Goal: Task Accomplishment & Management: Manage account settings

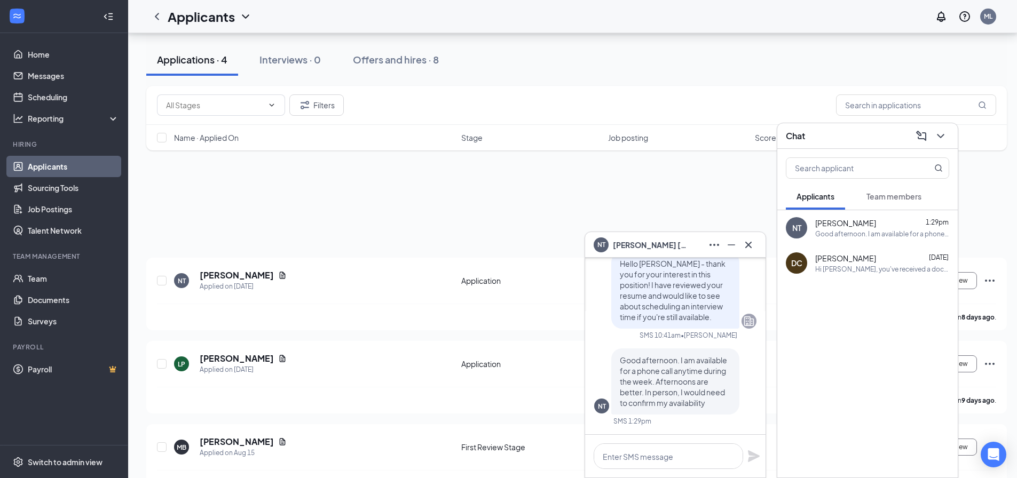
scroll to position [107, 0]
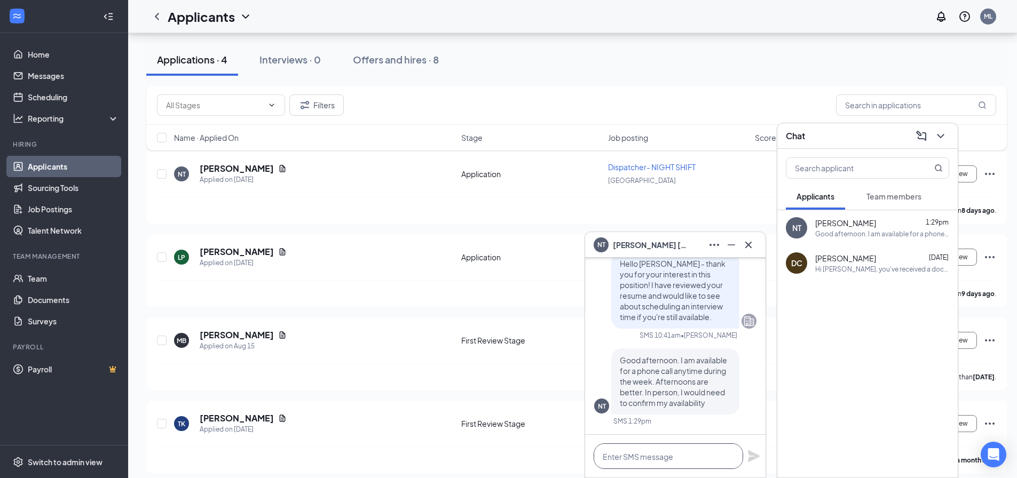
click at [684, 457] on textarea at bounding box center [667, 457] width 149 height 26
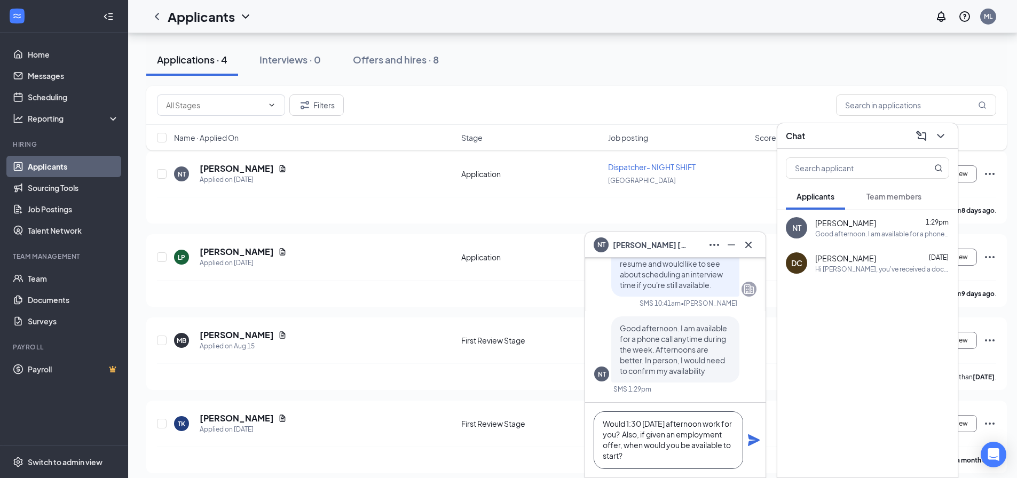
scroll to position [1, 0]
type textarea "Would 1:30 tomorrow afternoon work for you? Also, if given an employment offer,…"
click at [752, 441] on icon "Plane" at bounding box center [754, 440] width 12 height 12
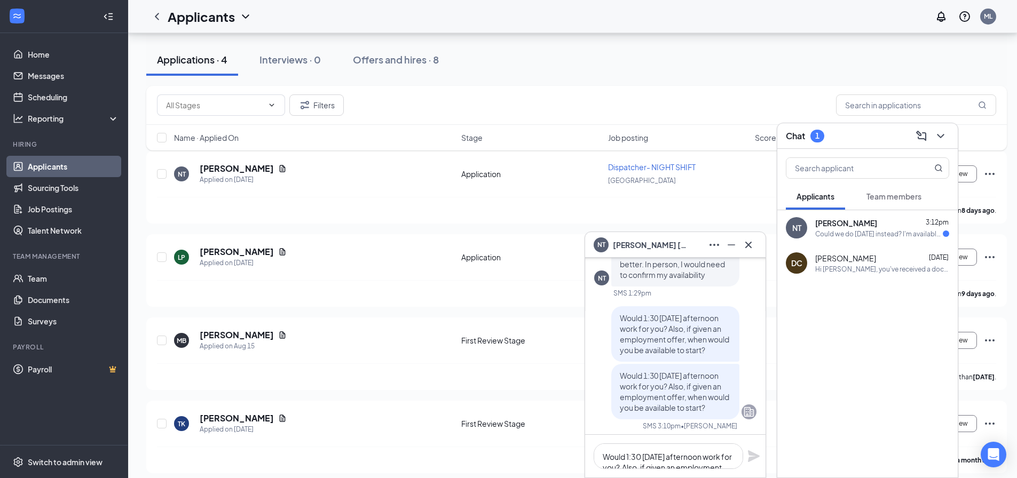
scroll to position [0, 0]
click at [694, 450] on textarea "Would 1:30 tomorrow afternoon work for you? Also, if given an employment offer,…" at bounding box center [667, 457] width 149 height 26
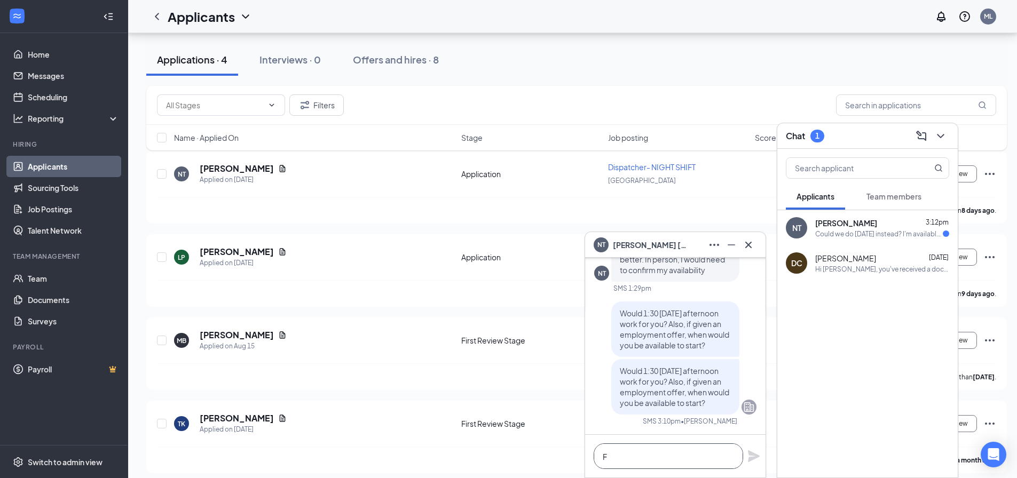
scroll to position [1, 0]
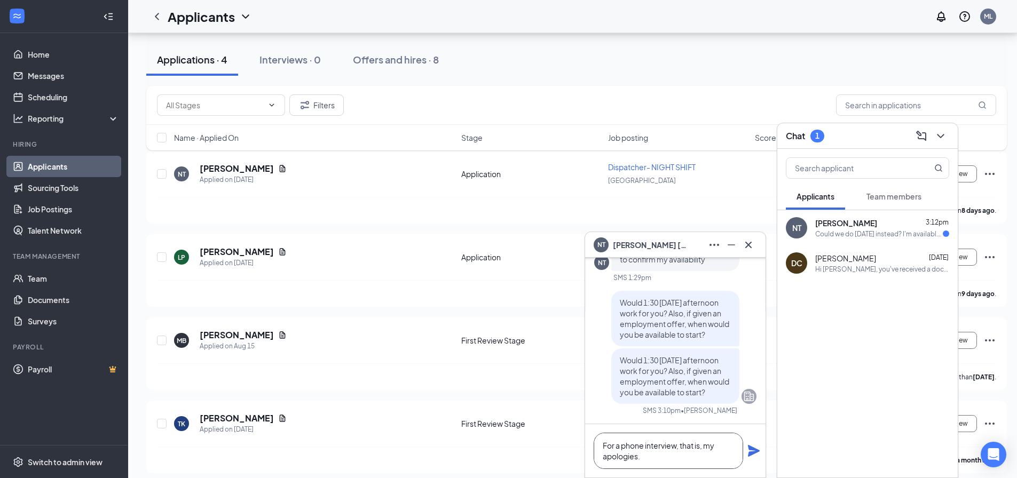
type textarea "For a phone interview, that is, my apologies."
click at [750, 452] on icon "Plane" at bounding box center [753, 451] width 13 height 13
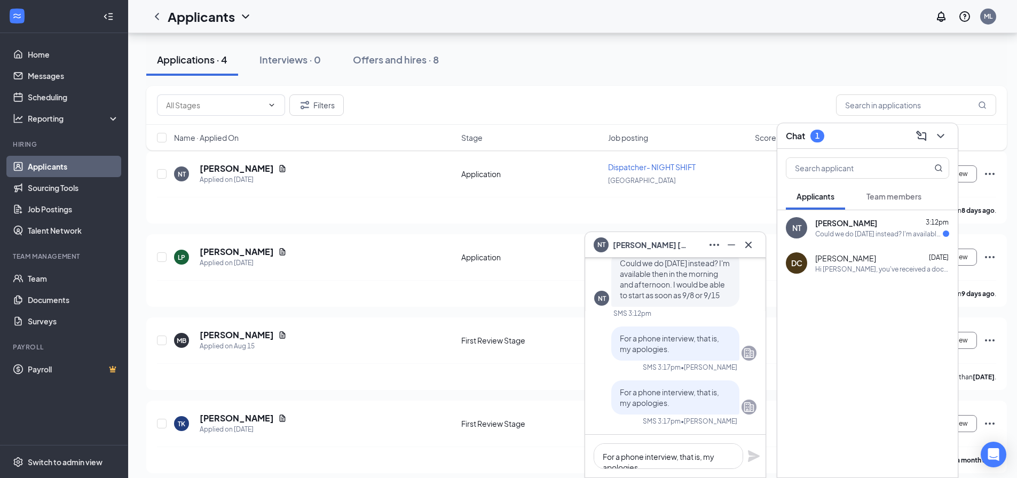
click at [461, 104] on div "Filters" at bounding box center [576, 104] width 839 height 21
click at [841, 228] on div "Nicholas Talsma 3:12pm Could we do Thursday instead? I'm available then in the …" at bounding box center [882, 228] width 134 height 21
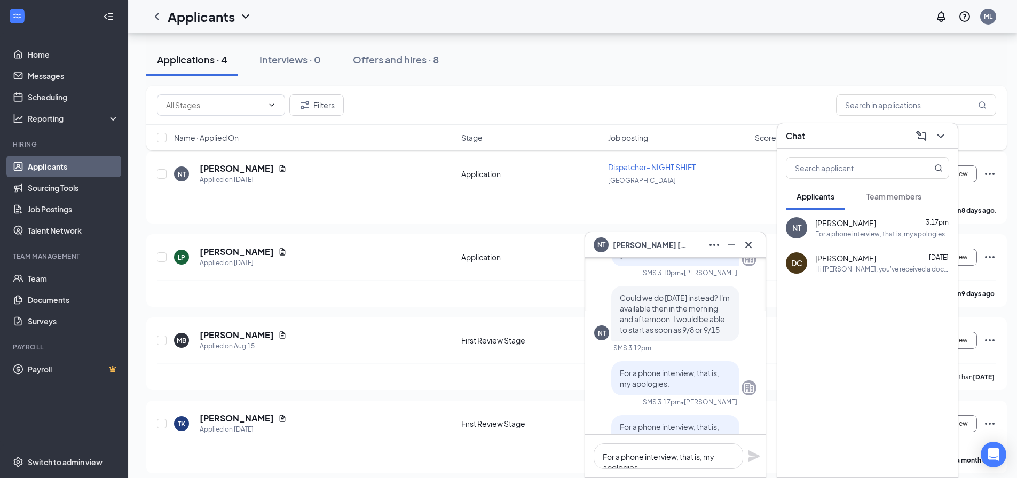
scroll to position [-53, 0]
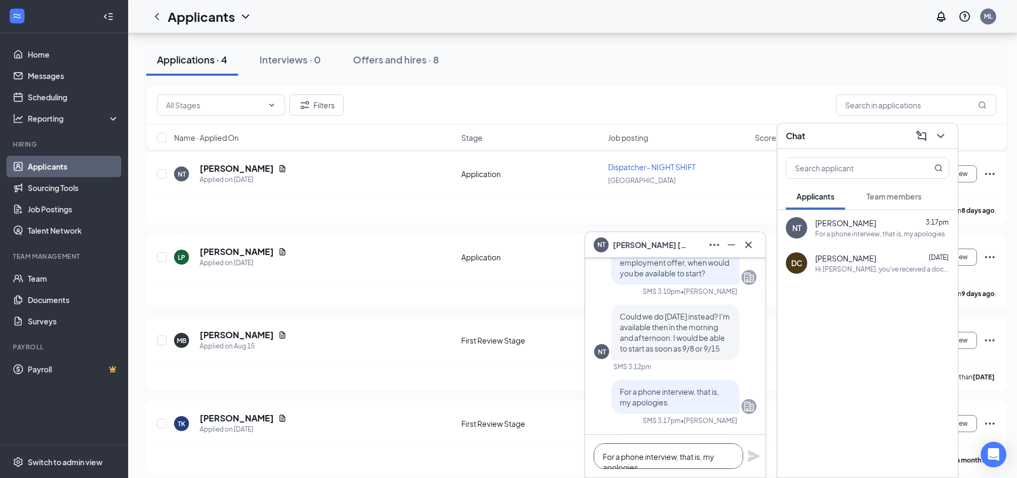
click at [644, 449] on textarea "For a phone interview, that is, my apologies." at bounding box center [667, 457] width 149 height 26
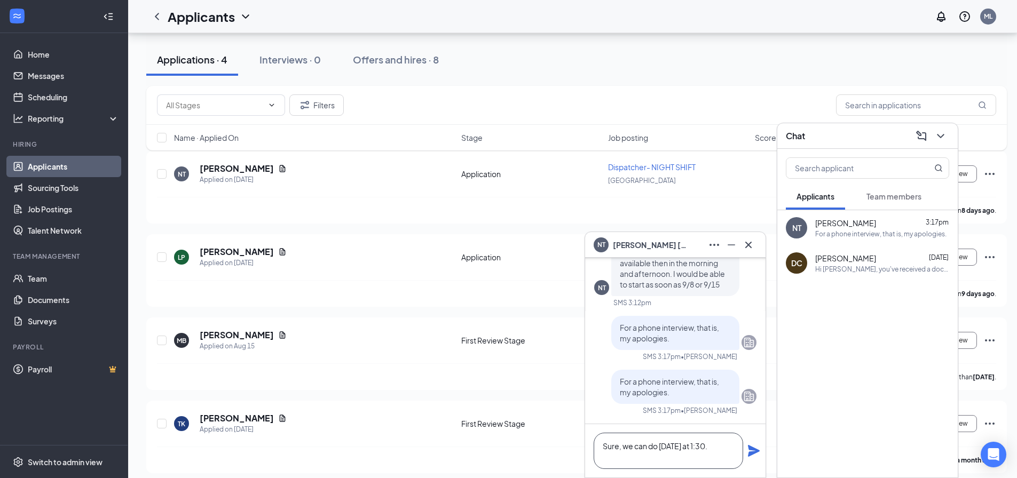
scroll to position [115, 0]
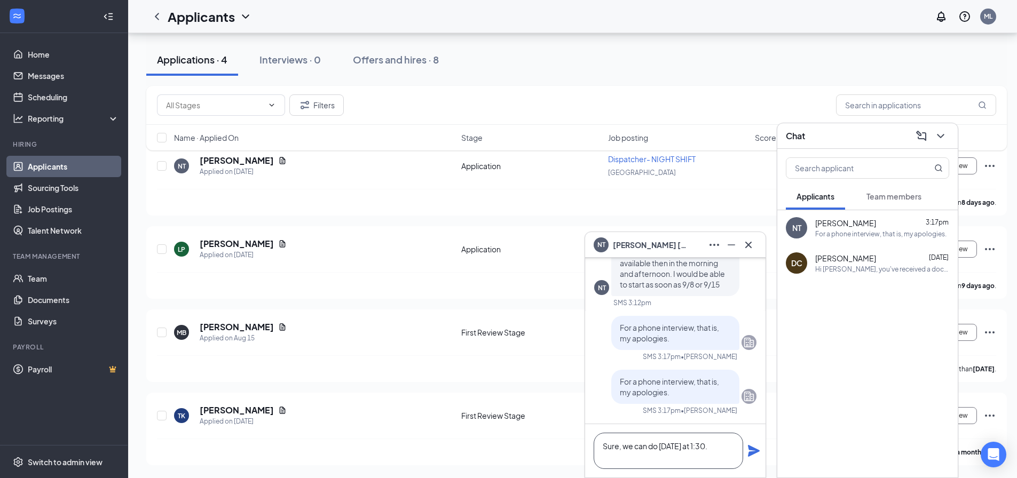
type textarea "Sure, we can do Thursday at 1:30."
click at [753, 448] on icon "Plane" at bounding box center [754, 451] width 12 height 12
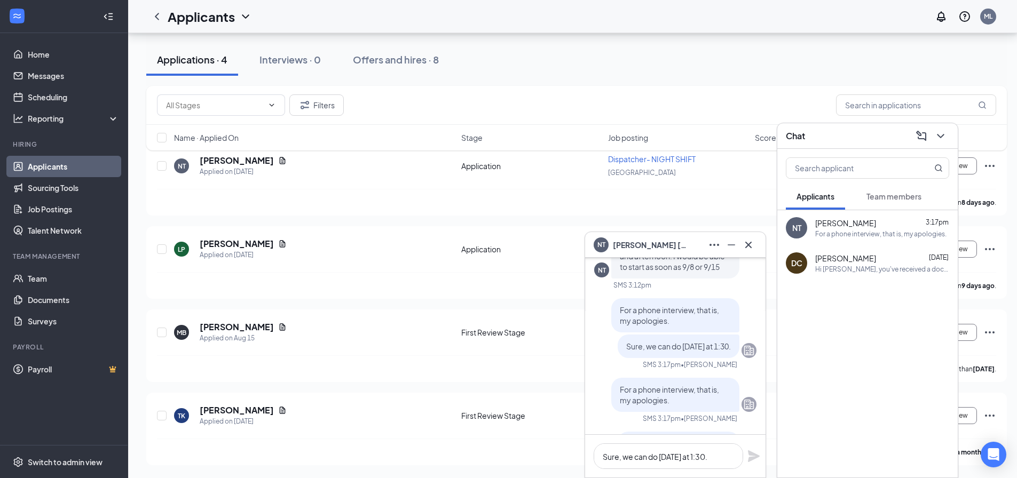
scroll to position [0, 0]
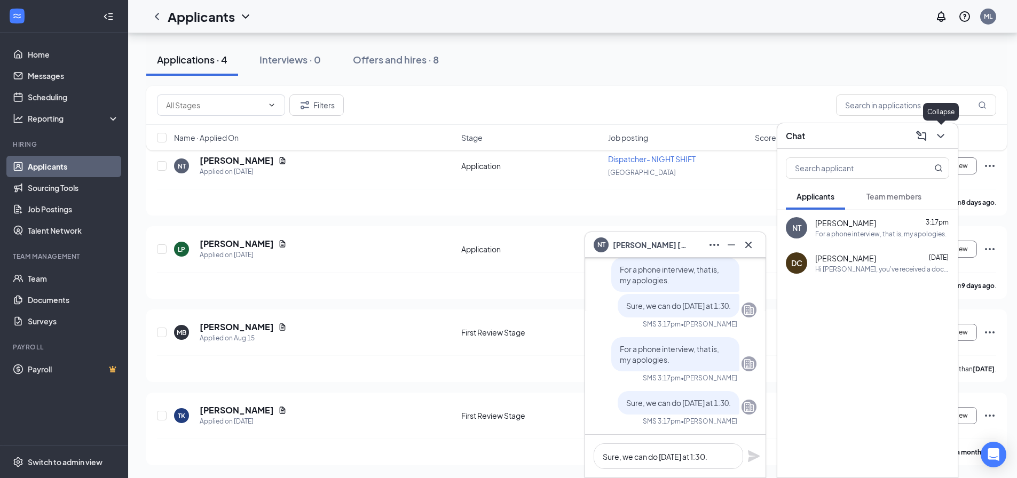
click at [943, 132] on icon "ChevronDown" at bounding box center [940, 136] width 13 height 13
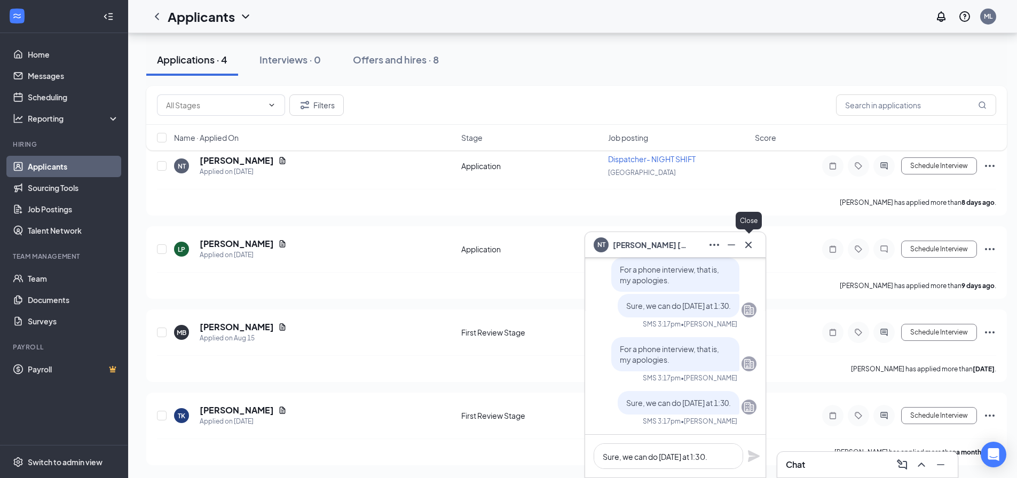
click at [746, 242] on icon "Cross" at bounding box center [748, 244] width 6 height 6
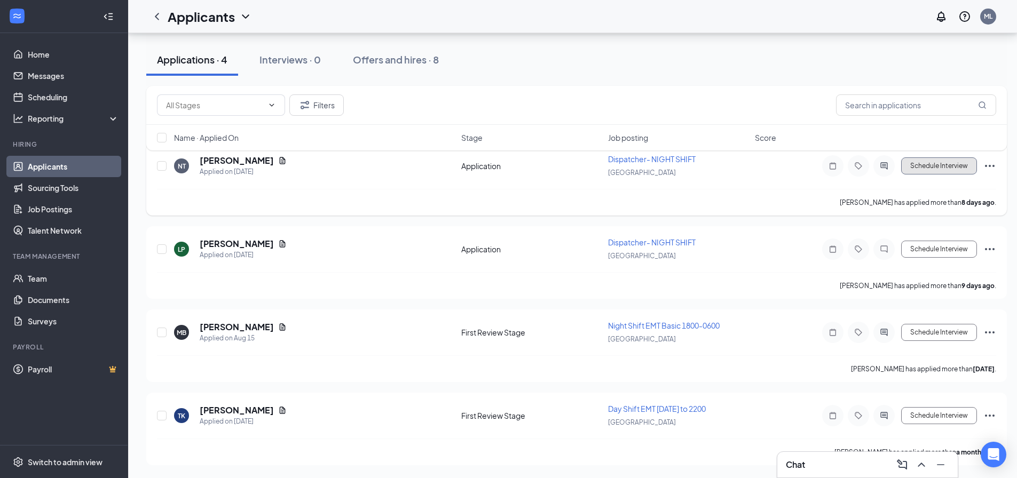
click at [945, 168] on button "Schedule Interview" at bounding box center [939, 165] width 76 height 17
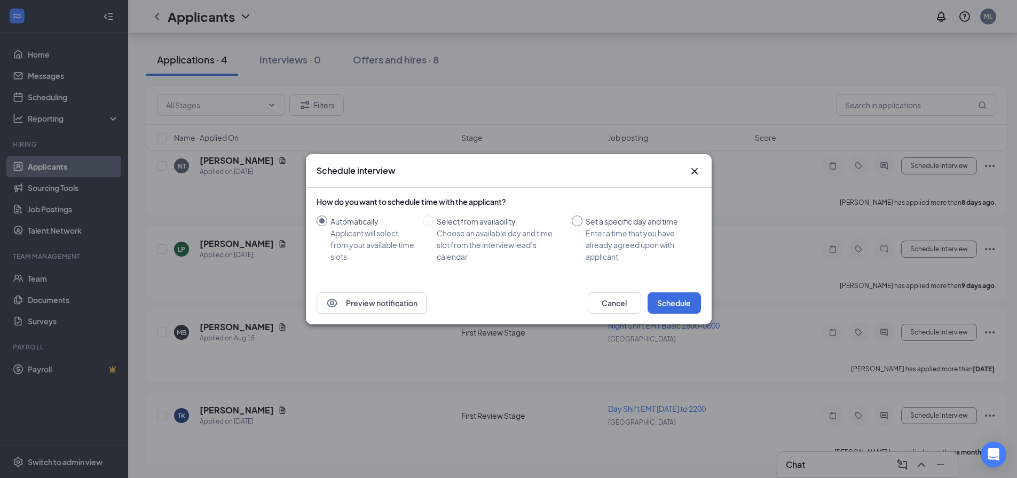
click at [579, 221] on input "Set a specific day and time Enter a time that you have already agreed upon with…" at bounding box center [577, 221] width 11 height 11
radio input "true"
radio input "false"
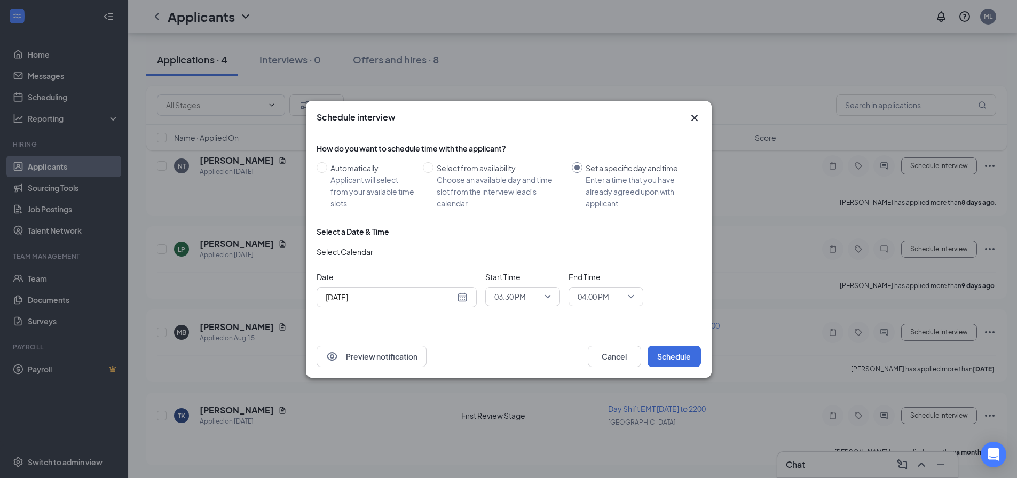
click at [460, 300] on div "Aug 26, 2025" at bounding box center [397, 297] width 142 height 12
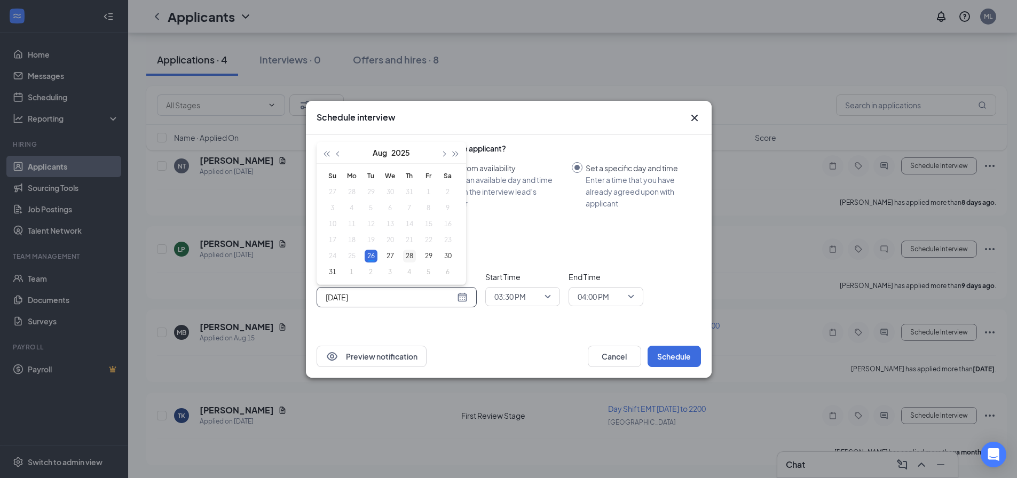
type input "Aug 28, 2025"
click at [407, 256] on div "28" at bounding box center [409, 256] width 13 height 13
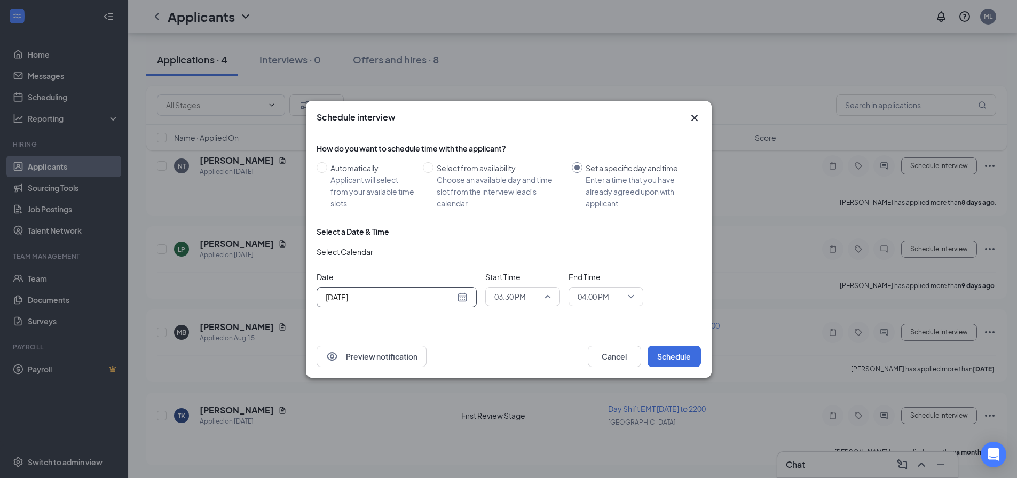
click at [544, 292] on span "03:30 PM" at bounding box center [522, 297] width 57 height 16
click at [518, 232] on span "01:30 PM" at bounding box center [509, 231] width 31 height 12
click at [617, 297] on span "04:00 PM" at bounding box center [600, 297] width 47 height 16
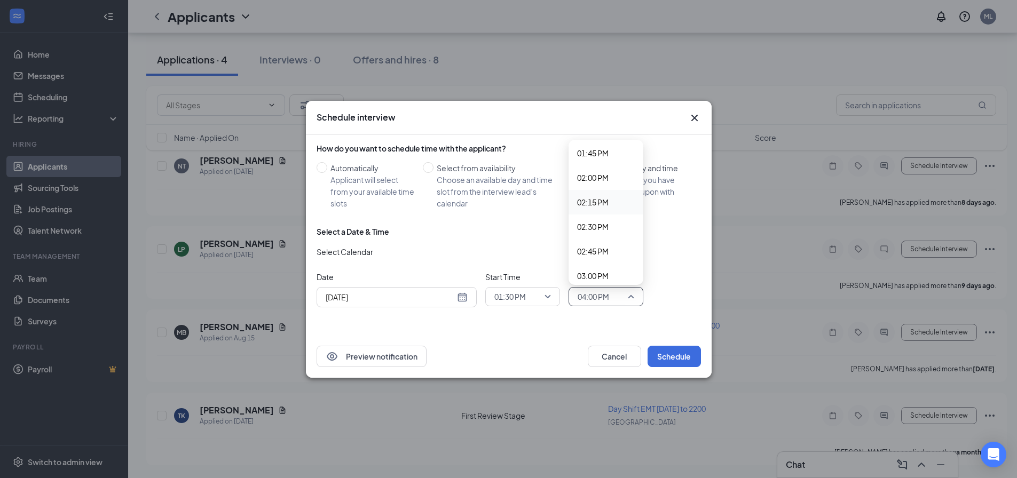
click at [603, 202] on span "02:15 PM" at bounding box center [592, 202] width 31 height 12
click at [694, 120] on icon "Cross" at bounding box center [694, 118] width 13 height 13
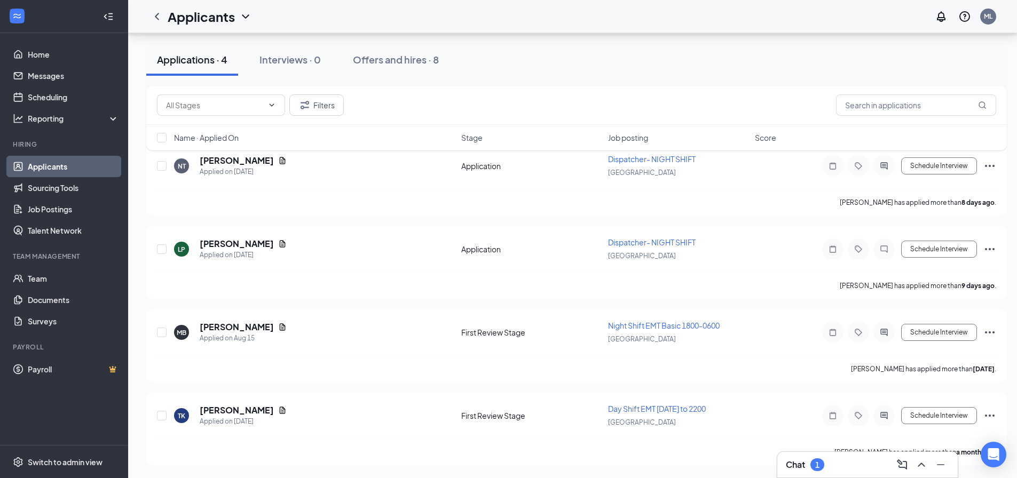
click at [817, 470] on div "1" at bounding box center [817, 464] width 14 height 13
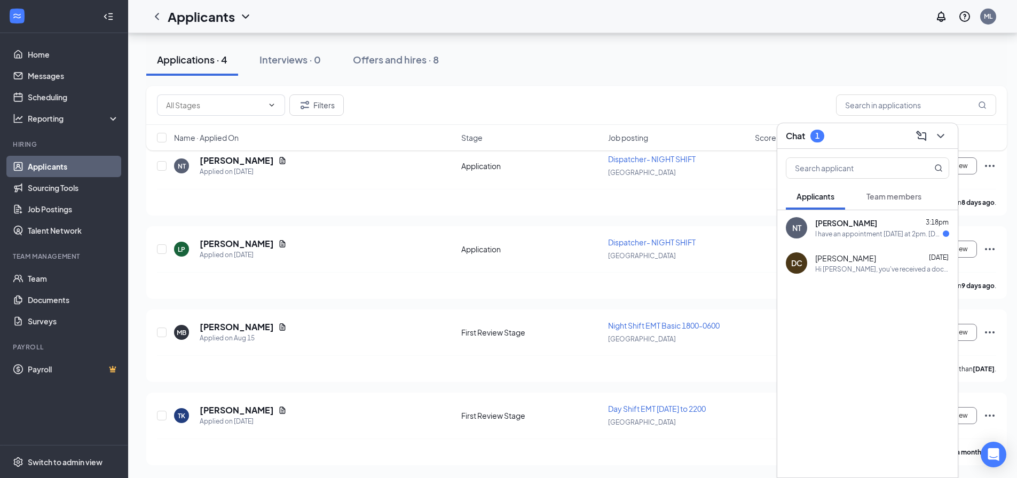
click at [838, 230] on div "I have an appointment tomorrow at 2pm. Thursday 1:30EST sounds good!" at bounding box center [879, 233] width 128 height 9
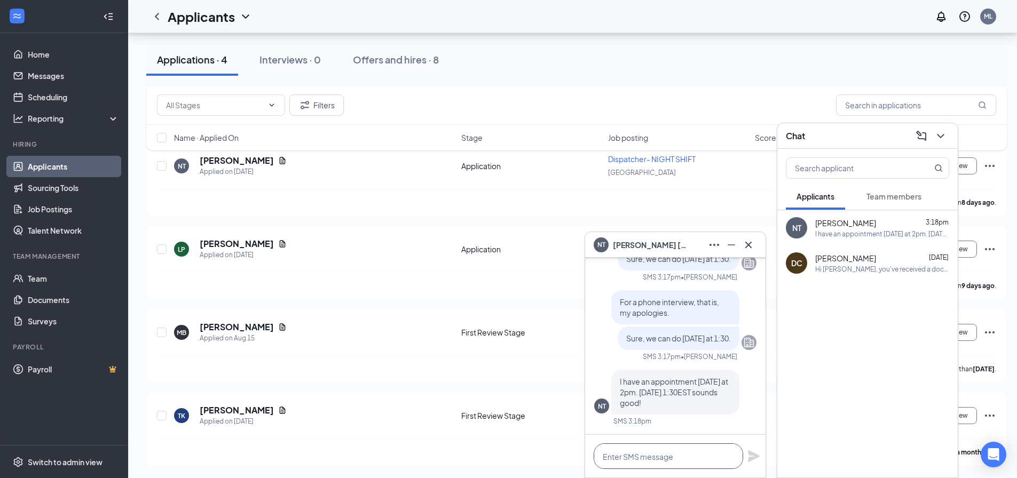
click at [638, 455] on textarea at bounding box center [667, 457] width 149 height 26
type textarea "i"
type textarea "g"
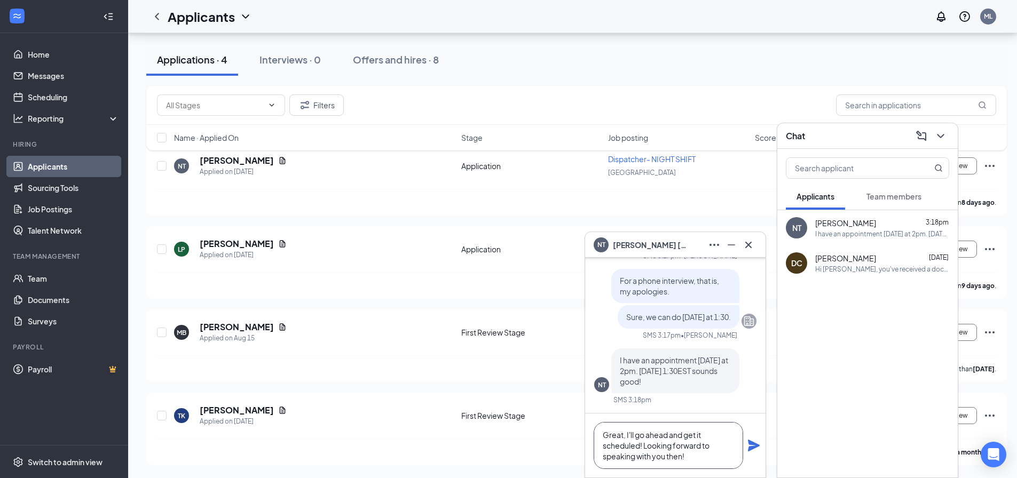
click at [642, 449] on textarea "Great, I'll go ahead and get it scheduled! Looking forward to speaking with you…" at bounding box center [667, 445] width 149 height 47
type textarea "Great, I'll go ahead and get it scheduled. Looking forward to speaking with you…"
click at [751, 448] on icon "Plane" at bounding box center [754, 446] width 12 height 12
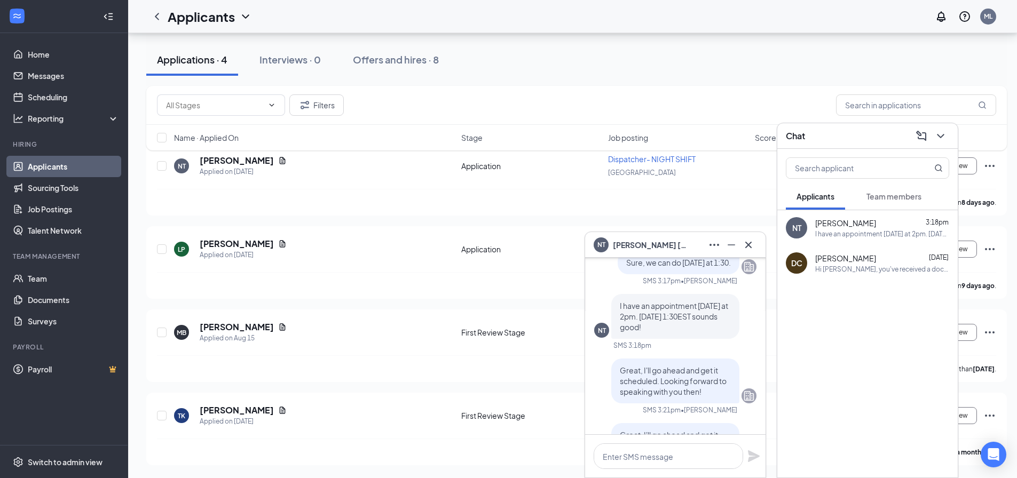
scroll to position [0, 0]
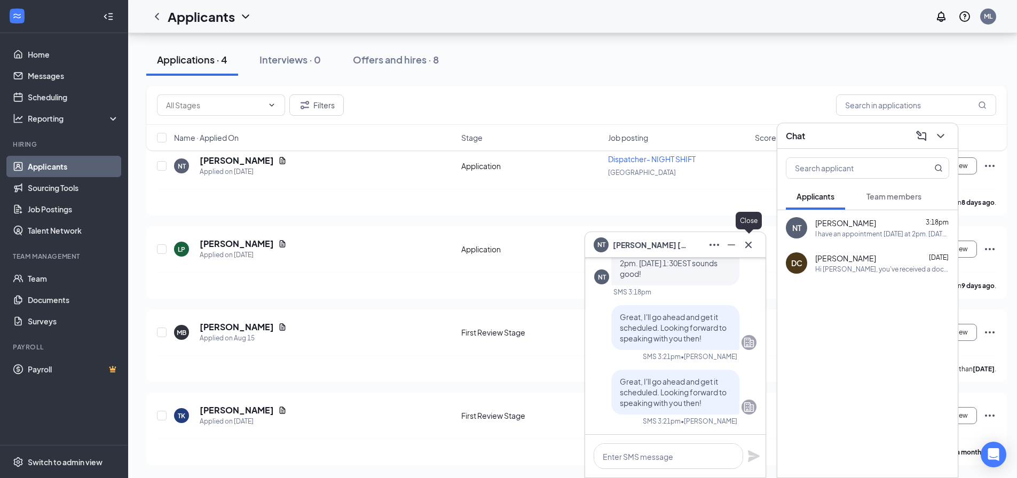
click at [745, 247] on icon "Cross" at bounding box center [748, 245] width 13 height 13
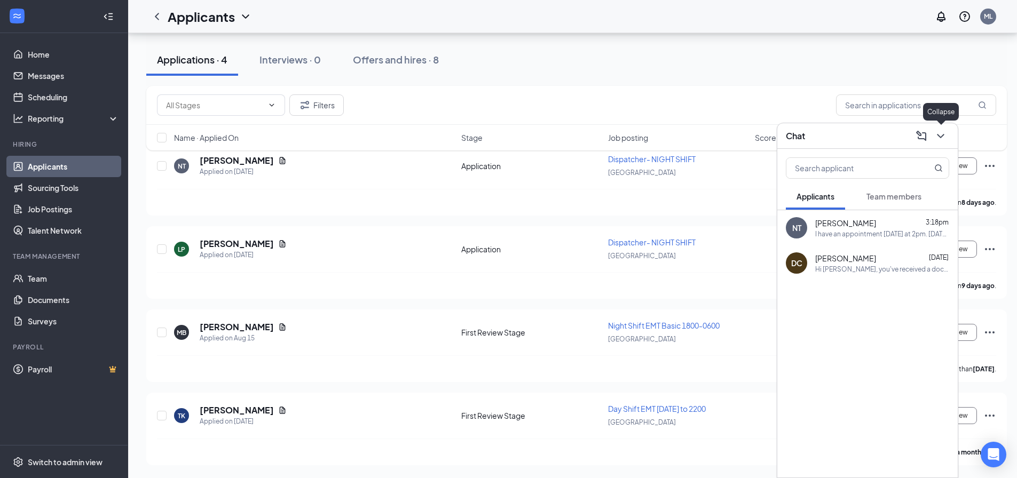
click at [939, 134] on icon "ChevronDown" at bounding box center [940, 136] width 13 height 13
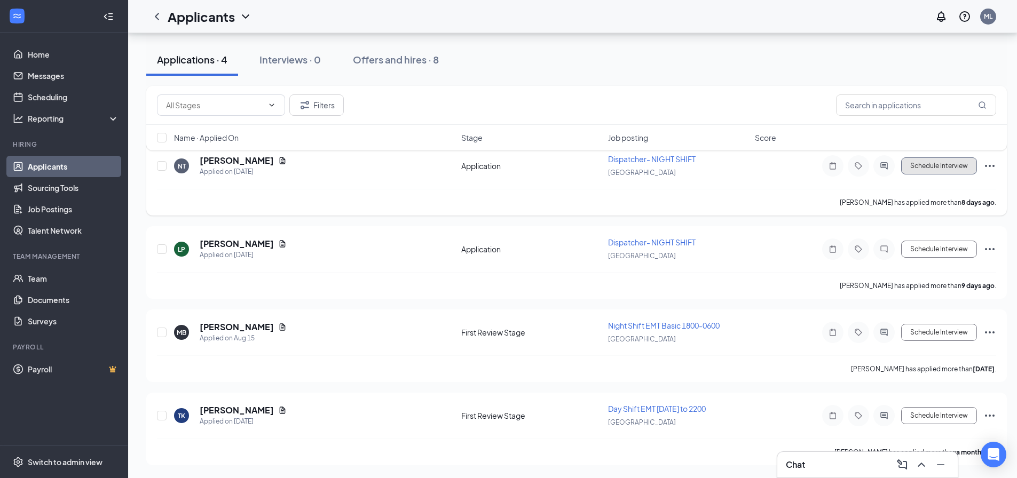
click at [912, 168] on button "Schedule Interview" at bounding box center [939, 165] width 76 height 17
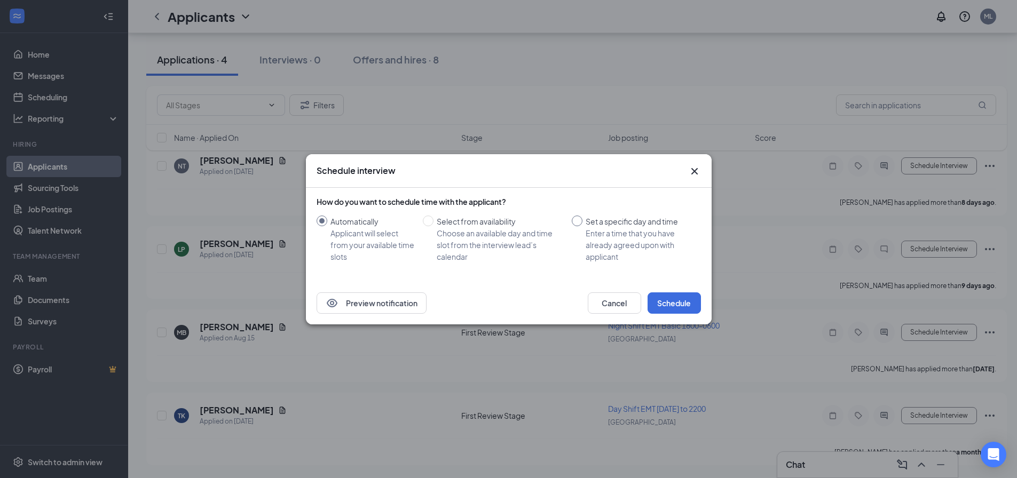
click at [577, 223] on input "Set a specific day and time Enter a time that you have already agreed upon with…" at bounding box center [577, 221] width 11 height 11
radio input "true"
radio input "false"
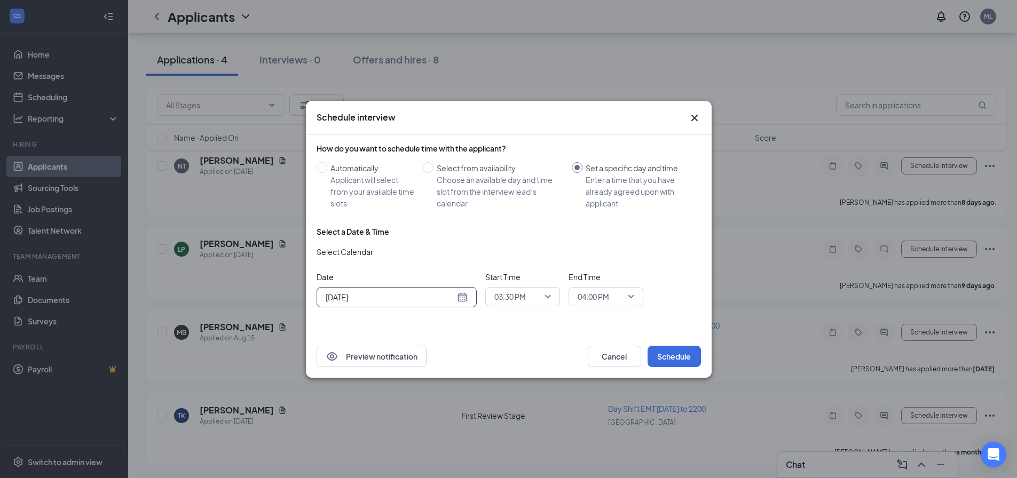
click at [435, 297] on input "Aug 26, 2025" at bounding box center [390, 297] width 129 height 12
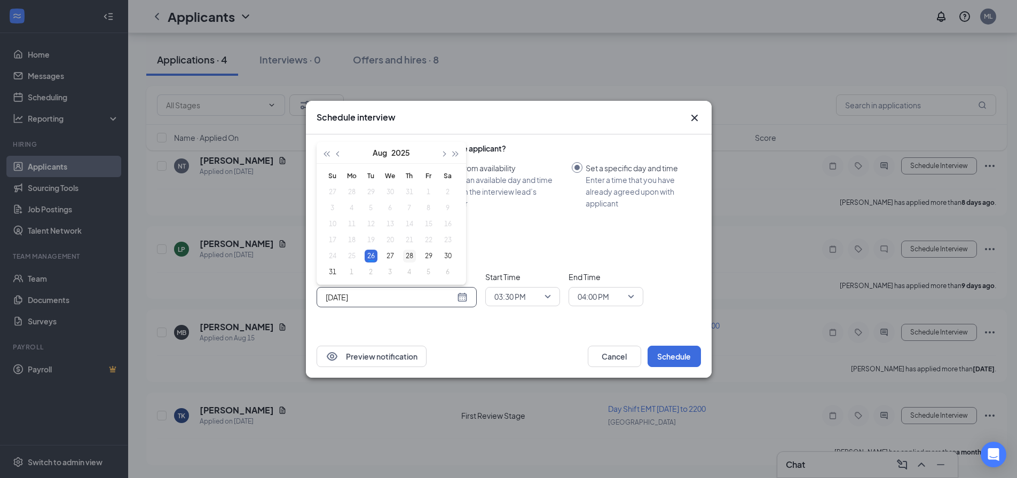
type input "Aug 28, 2025"
click at [406, 255] on div "28" at bounding box center [409, 256] width 13 height 13
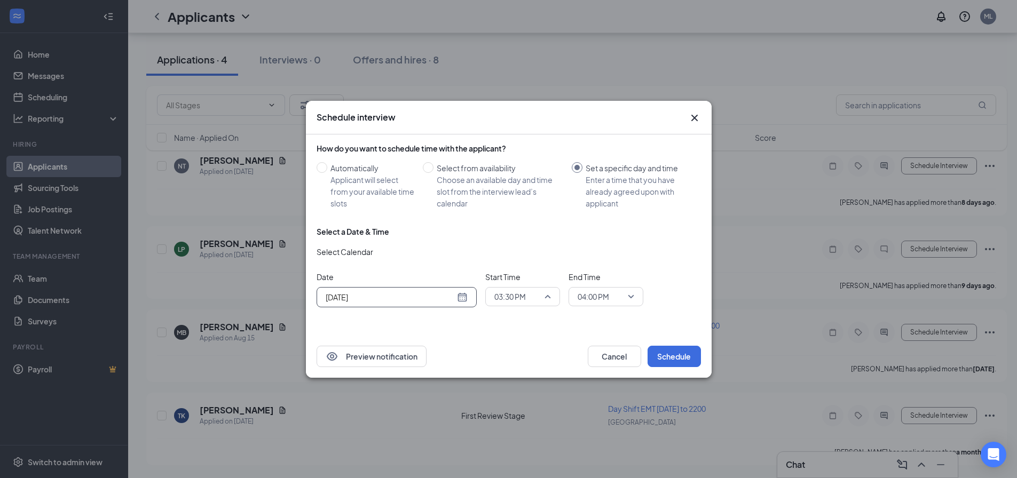
click at [520, 297] on span "03:30 PM" at bounding box center [509, 297] width 31 height 16
click at [510, 179] on span "01:30 PM" at bounding box center [509, 178] width 31 height 12
click at [629, 293] on span "04:00 PM" at bounding box center [605, 297] width 57 height 16
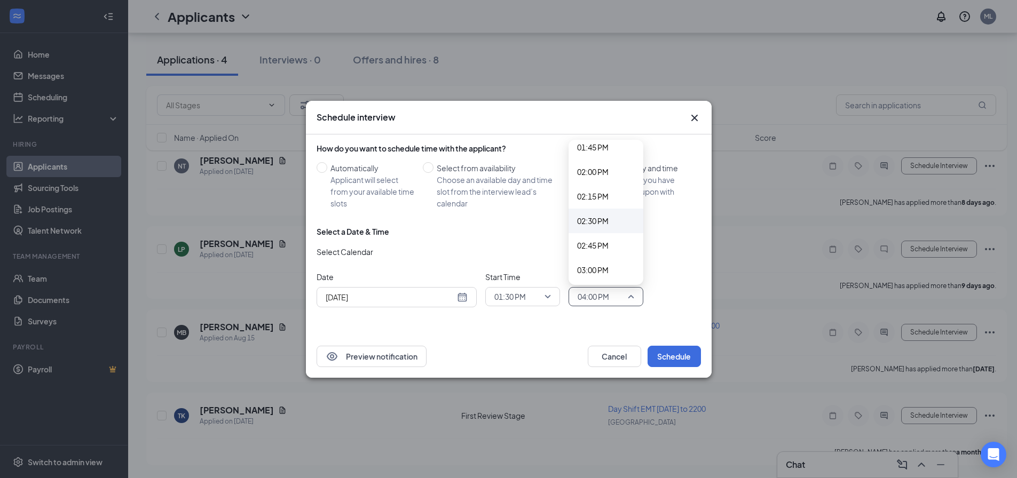
scroll to position [1353, 0]
click at [603, 201] on span "02:15 PM" at bounding box center [592, 202] width 31 height 12
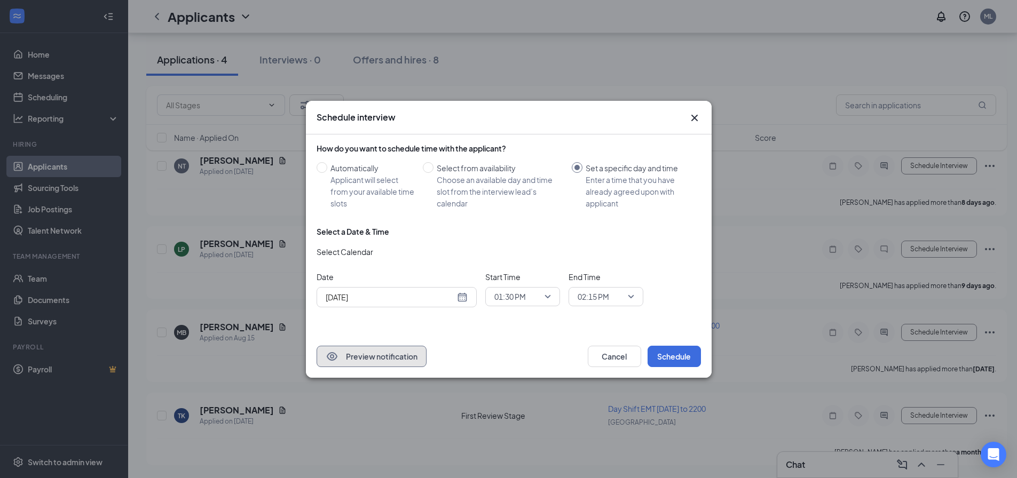
click at [359, 353] on button "Preview notification" at bounding box center [371, 356] width 110 height 21
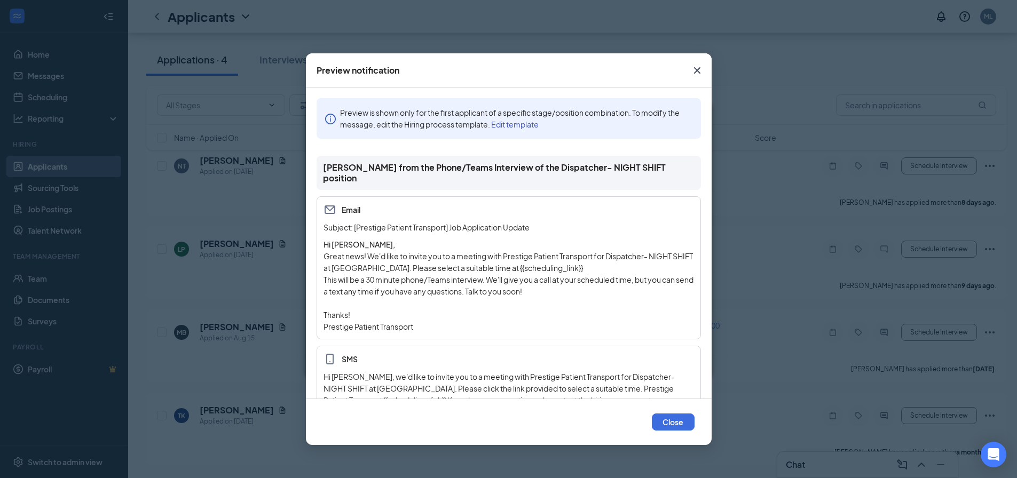
scroll to position [37, 0]
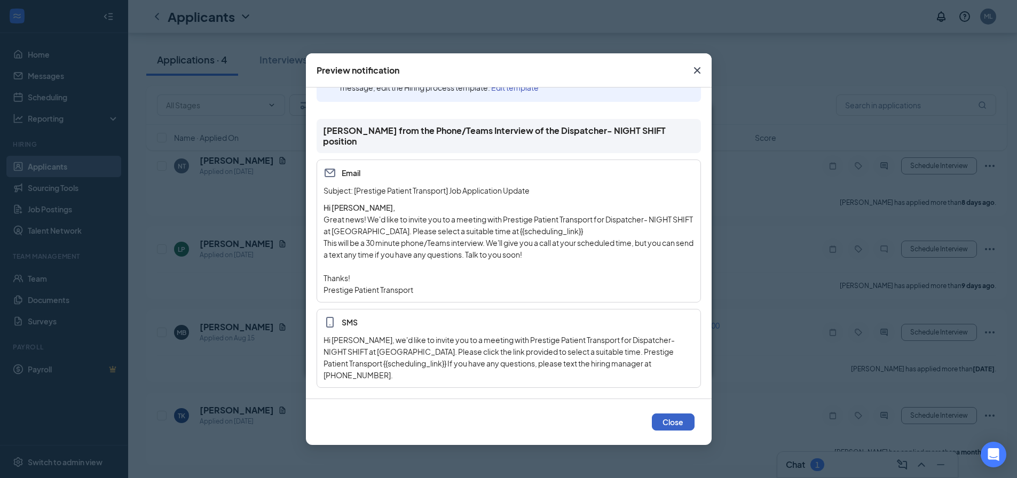
click at [658, 422] on button "Close" at bounding box center [673, 422] width 43 height 17
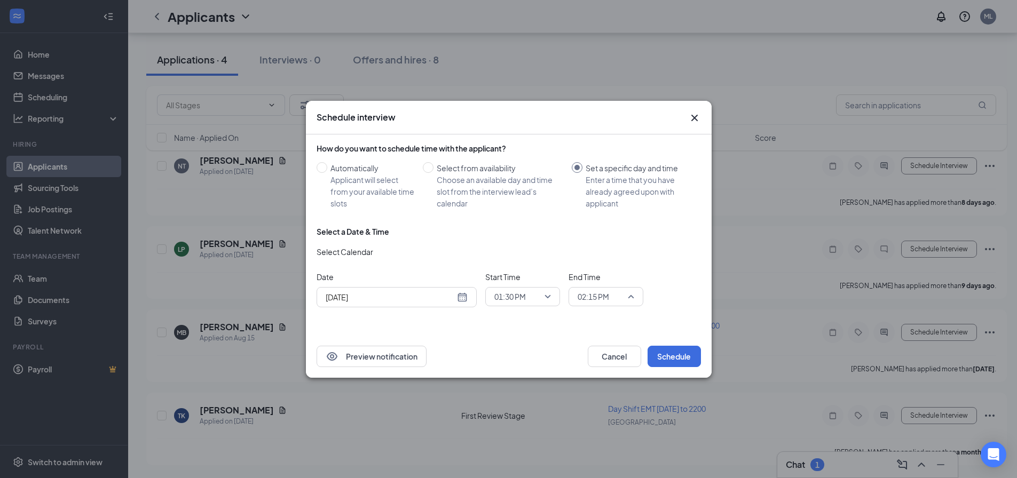
click at [630, 294] on span "02:15 PM" at bounding box center [605, 297] width 57 height 16
click at [597, 179] on span "02:00 PM" at bounding box center [592, 178] width 31 height 12
click at [684, 360] on button "Schedule" at bounding box center [673, 356] width 53 height 21
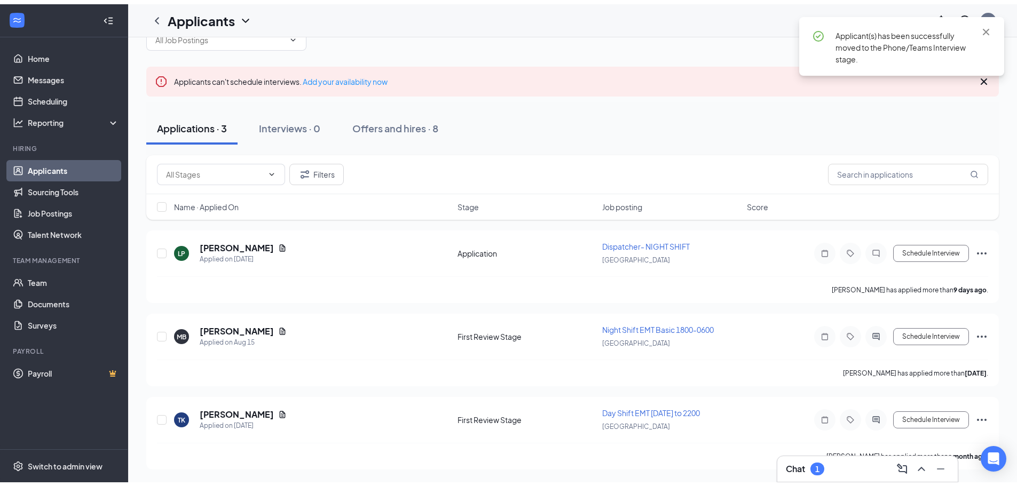
scroll to position [23, 0]
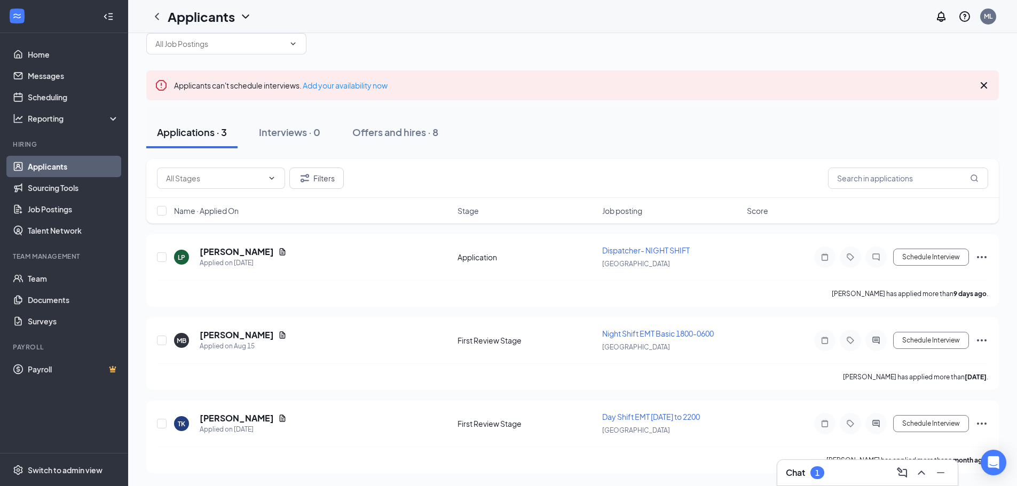
click at [824, 470] on div "1" at bounding box center [817, 472] width 14 height 13
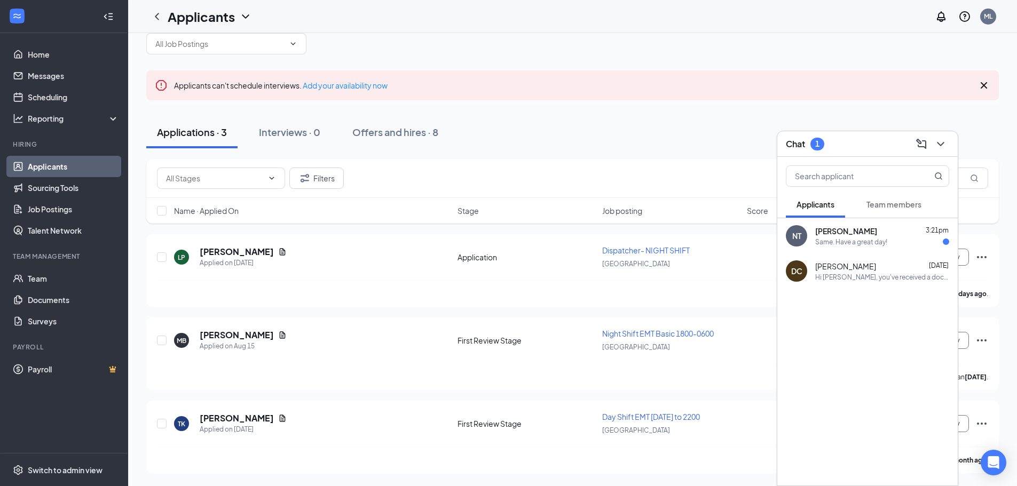
click at [839, 237] on div "Same. Have a great day!" at bounding box center [851, 241] width 72 height 9
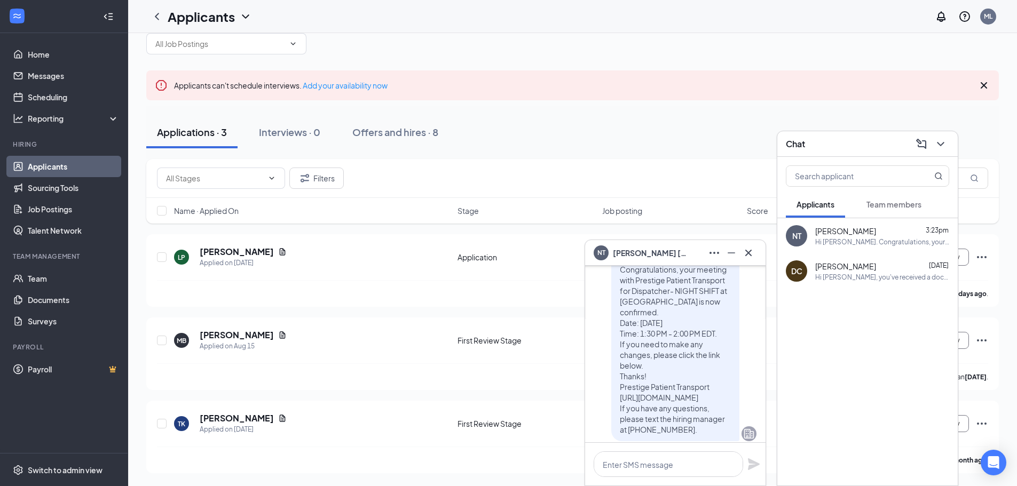
scroll to position [0, 0]
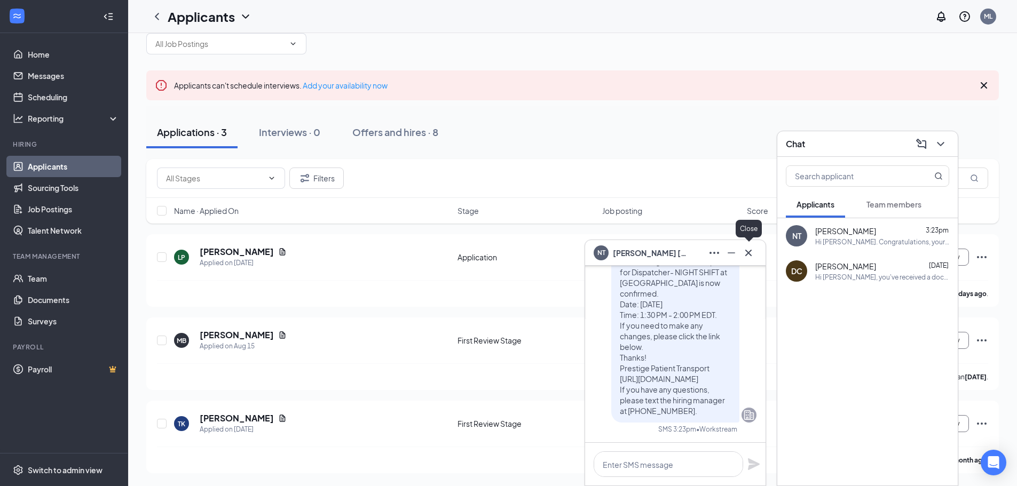
click at [746, 252] on icon "Cross" at bounding box center [748, 253] width 13 height 13
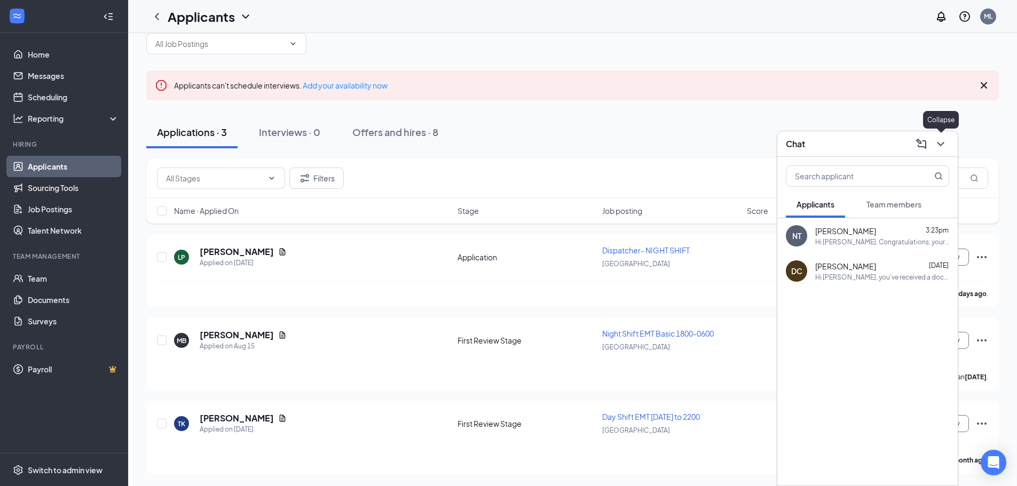
click at [941, 147] on icon "ChevronDown" at bounding box center [940, 144] width 13 height 13
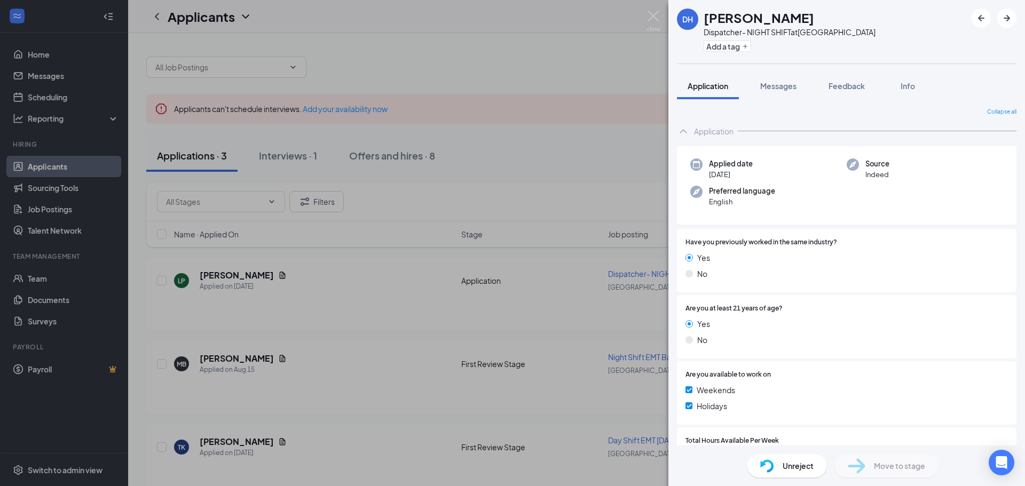
click at [802, 462] on span "Unreject" at bounding box center [797, 466] width 31 height 12
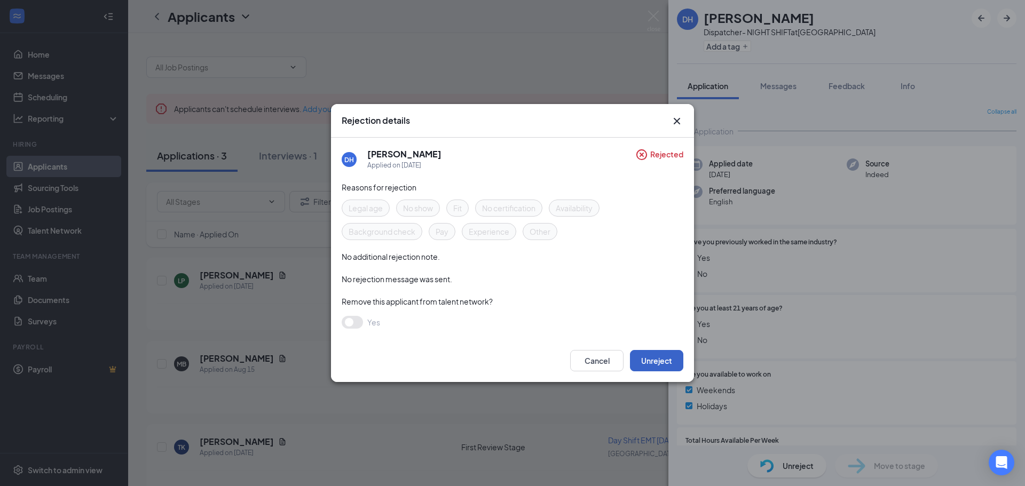
click at [661, 362] on button "Unreject" at bounding box center [656, 360] width 53 height 21
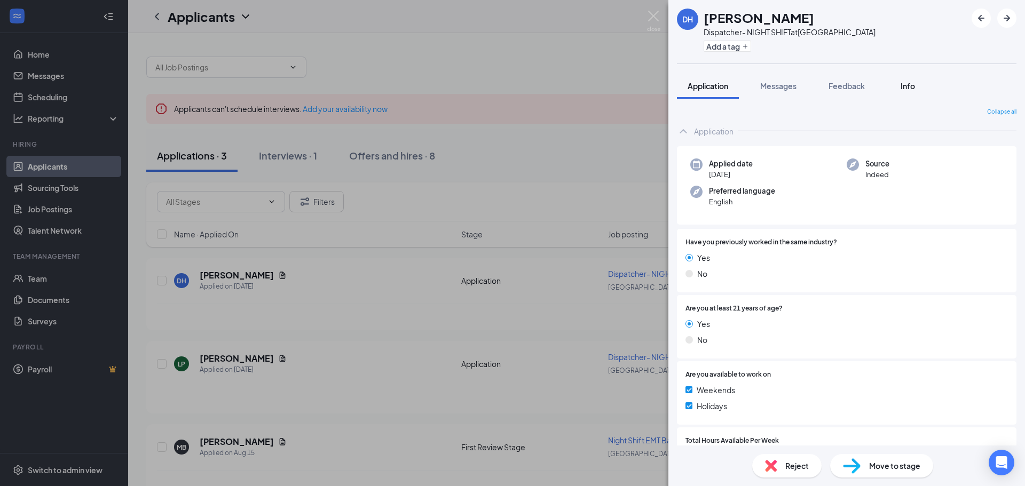
click at [905, 86] on span "Info" at bounding box center [907, 86] width 14 height 10
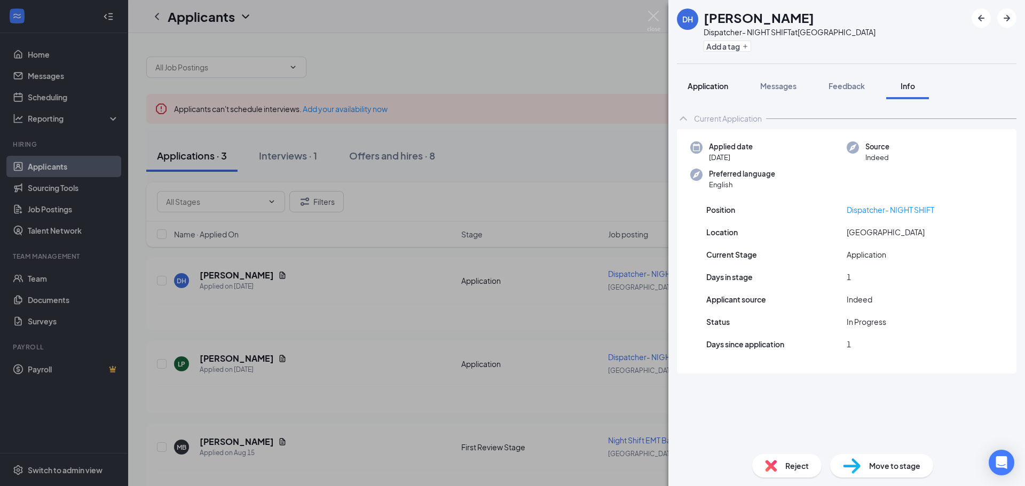
click at [710, 81] on span "Application" at bounding box center [707, 86] width 41 height 10
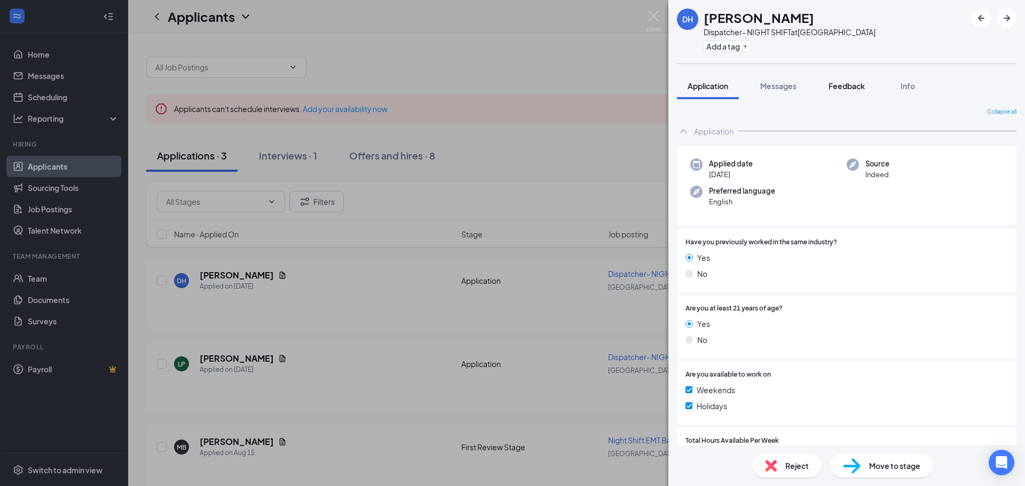
click at [836, 88] on span "Feedback" at bounding box center [846, 86] width 36 height 10
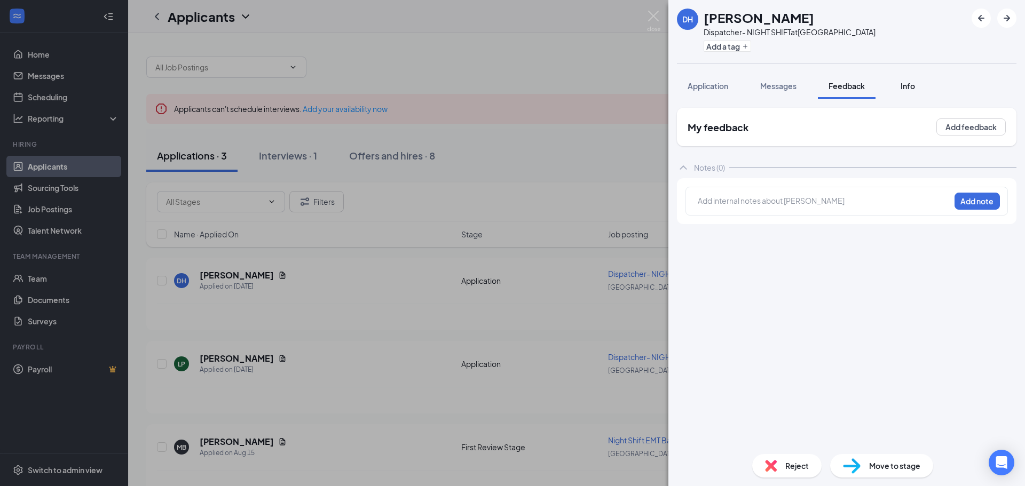
click at [906, 89] on span "Info" at bounding box center [907, 86] width 14 height 10
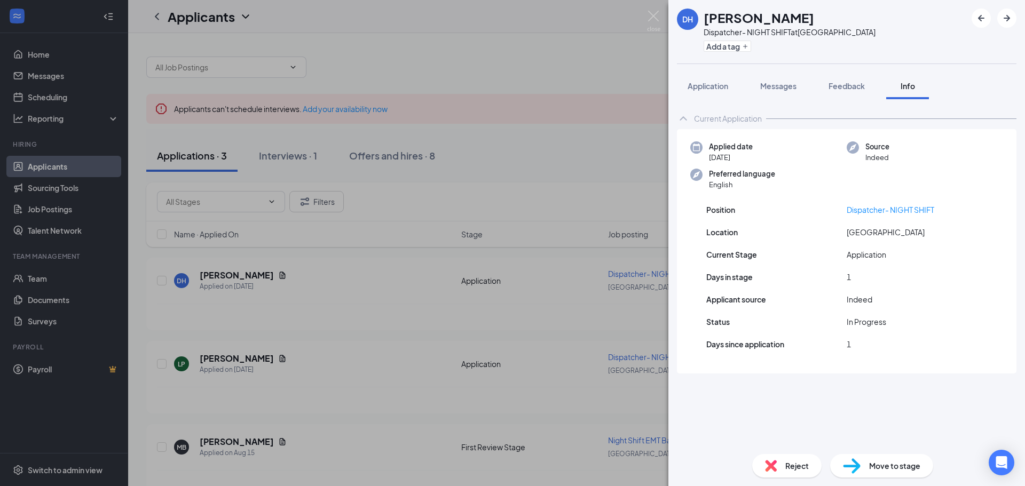
click at [393, 301] on div "DH Deidra Hart Dispatcher- NIGHT SHIFT at East Ridge Station Add a tag Applicat…" at bounding box center [512, 243] width 1025 height 486
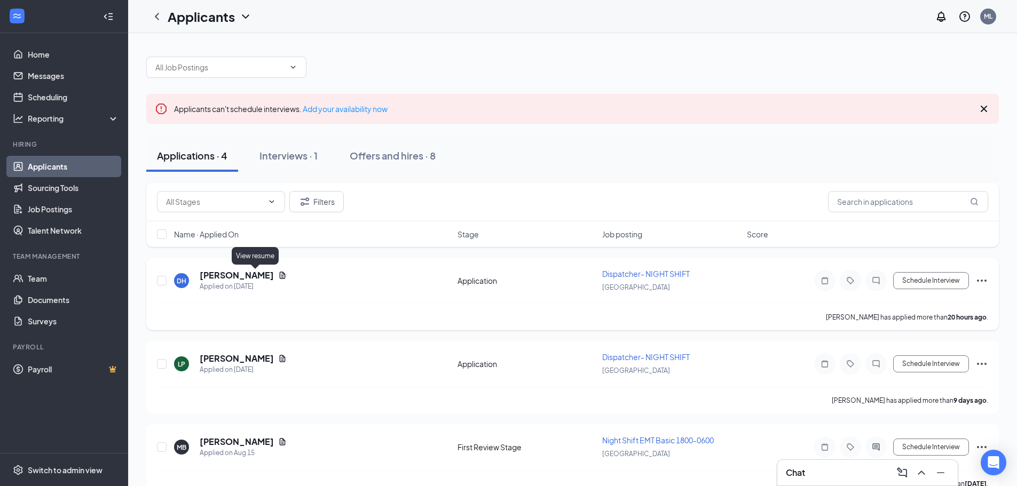
click at [278, 278] on icon "Document" at bounding box center [282, 275] width 9 height 9
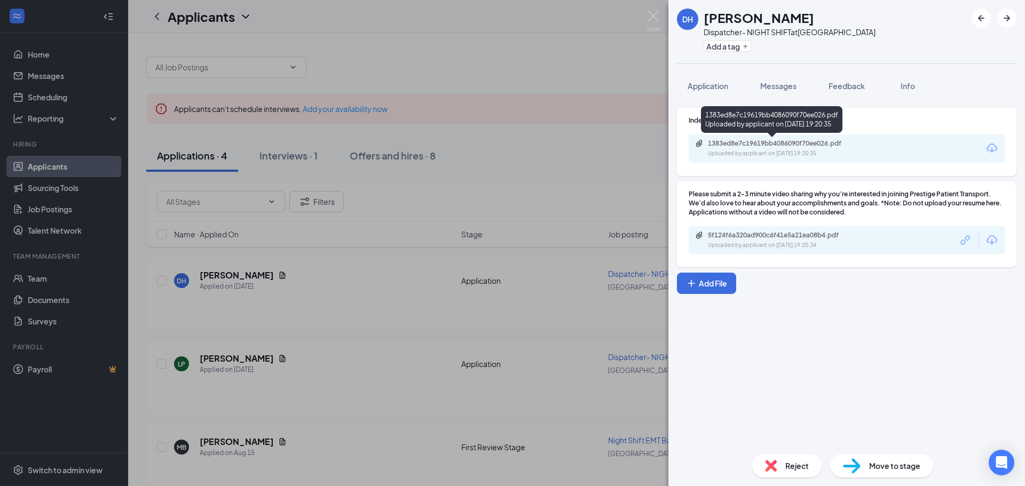
click at [778, 153] on div "Uploaded by applicant on Aug 25, 2025 at 19:20:35" at bounding box center [788, 153] width 160 height 9
click at [561, 318] on div "DH Deidra Hart Dispatcher- NIGHT SHIFT at East Ridge Station Add a tag Applicat…" at bounding box center [512, 243] width 1025 height 486
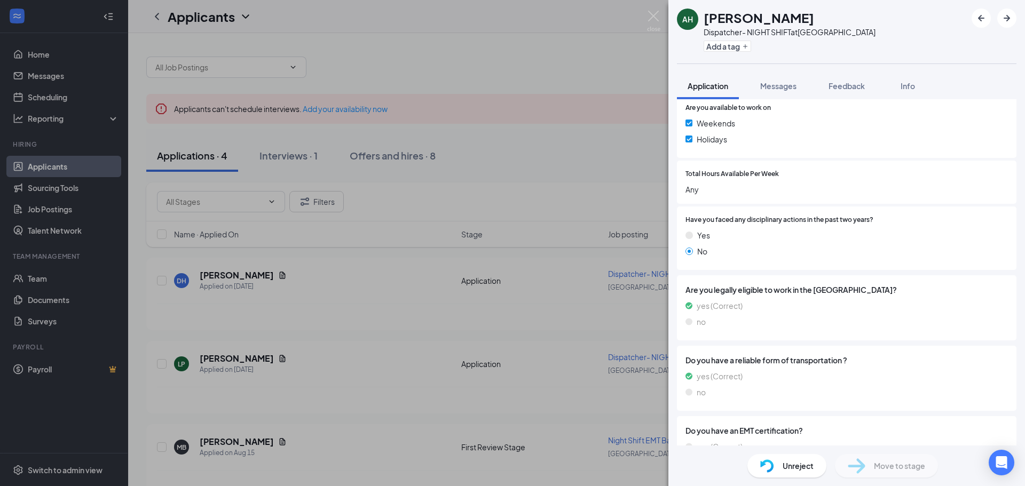
scroll to position [305, 0]
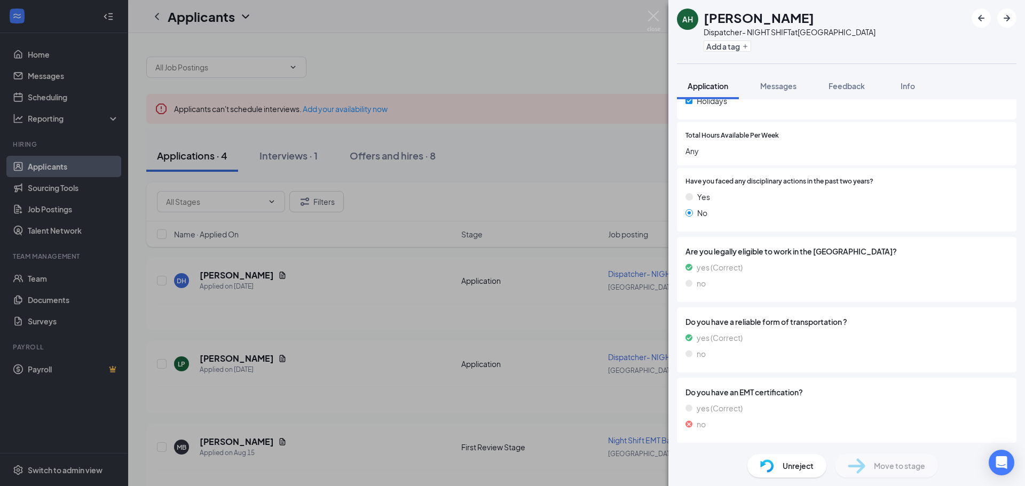
click at [808, 468] on span "Unreject" at bounding box center [797, 466] width 31 height 12
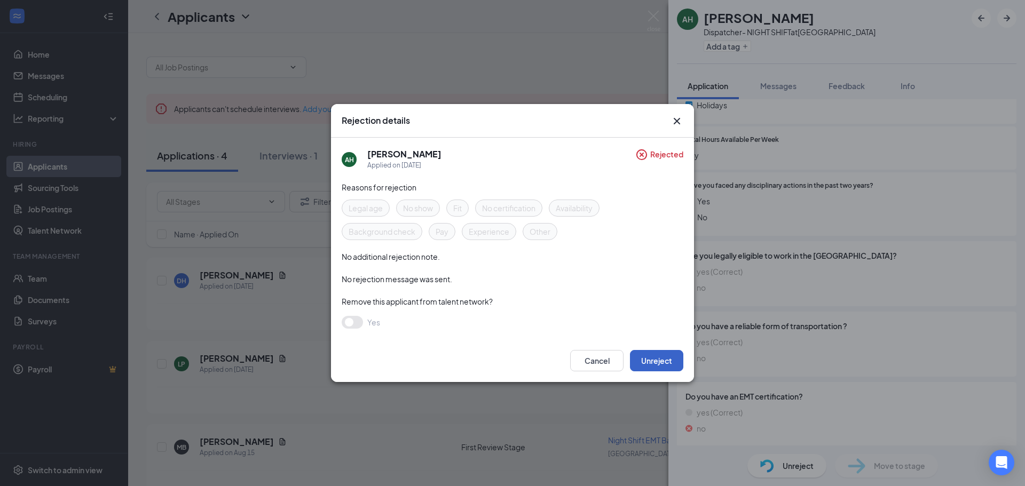
click at [664, 361] on button "Unreject" at bounding box center [656, 360] width 53 height 21
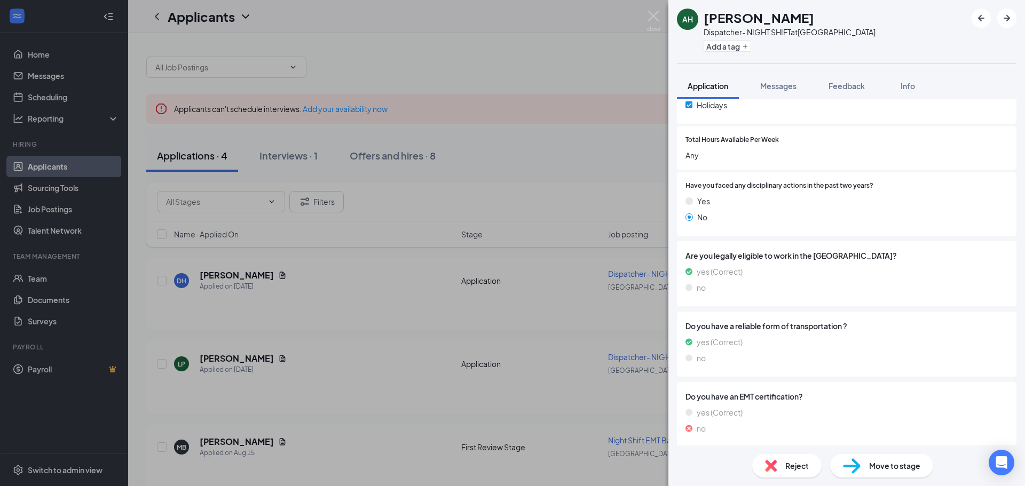
click at [513, 338] on div "AH Alexis Hakes Dispatcher- NIGHT SHIFT at East Ridge Station Add a tag Applica…" at bounding box center [512, 243] width 1025 height 486
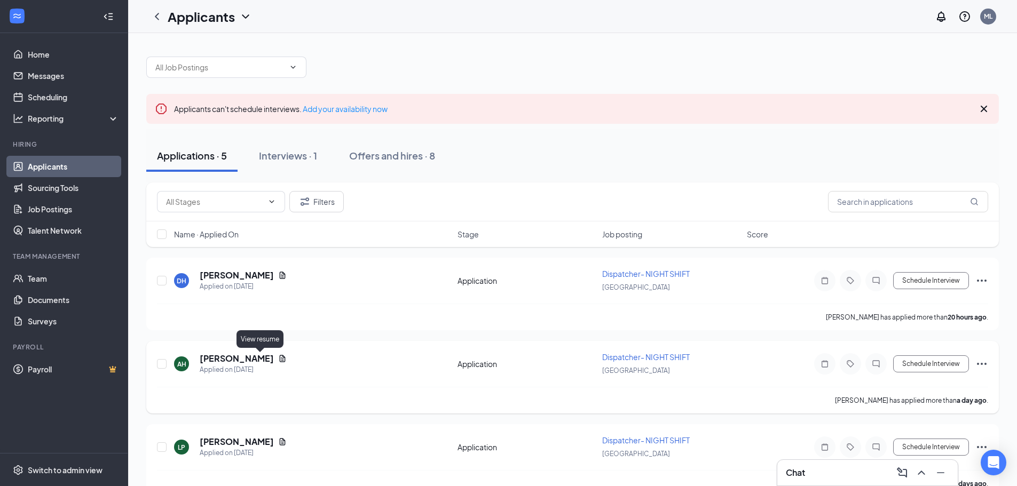
click at [278, 359] on icon "Document" at bounding box center [282, 358] width 9 height 9
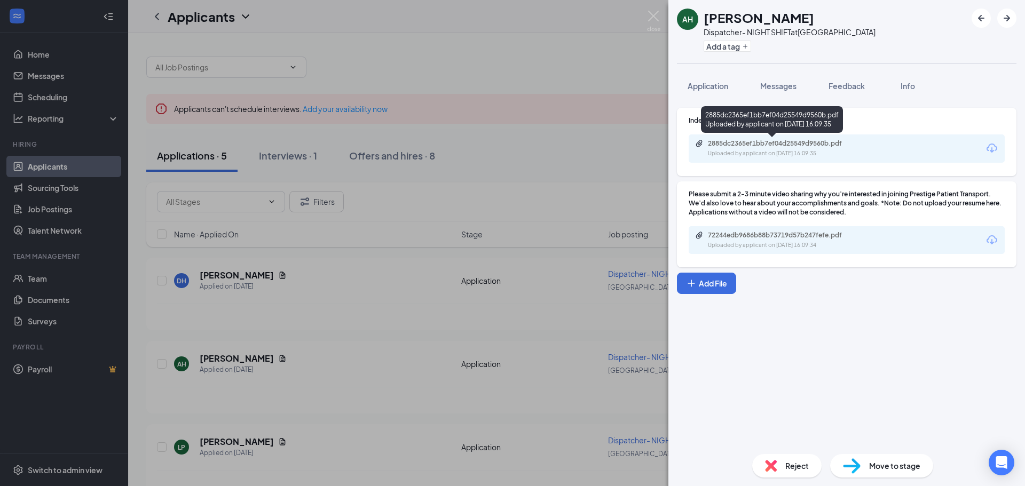
click at [830, 142] on div "2885dc2365ef1bb7ef04d25549d9560b.pdf" at bounding box center [782, 143] width 149 height 9
click at [780, 468] on div "Reject" at bounding box center [786, 465] width 69 height 23
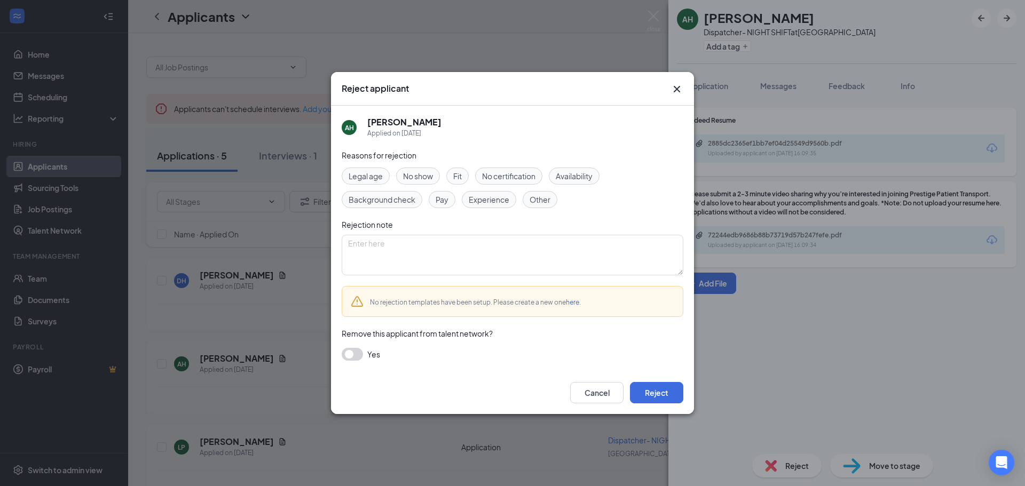
click at [461, 179] on span "Fit" at bounding box center [457, 176] width 9 height 12
click at [488, 201] on span "Experience" at bounding box center [489, 200] width 41 height 12
click at [436, 251] on textarea at bounding box center [513, 255] width 342 height 41
paste textarea "Hi [Name], Thank you so much for your interest in this position! At this time, …"
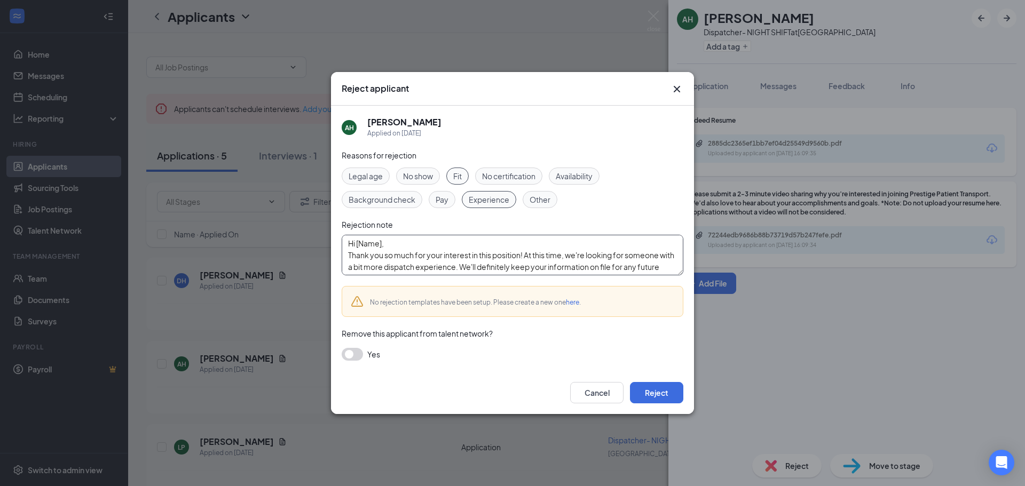
click at [379, 245] on textarea "Hi [Name], Thank you so much for your interest in this position! At this time, …" at bounding box center [513, 255] width 342 height 41
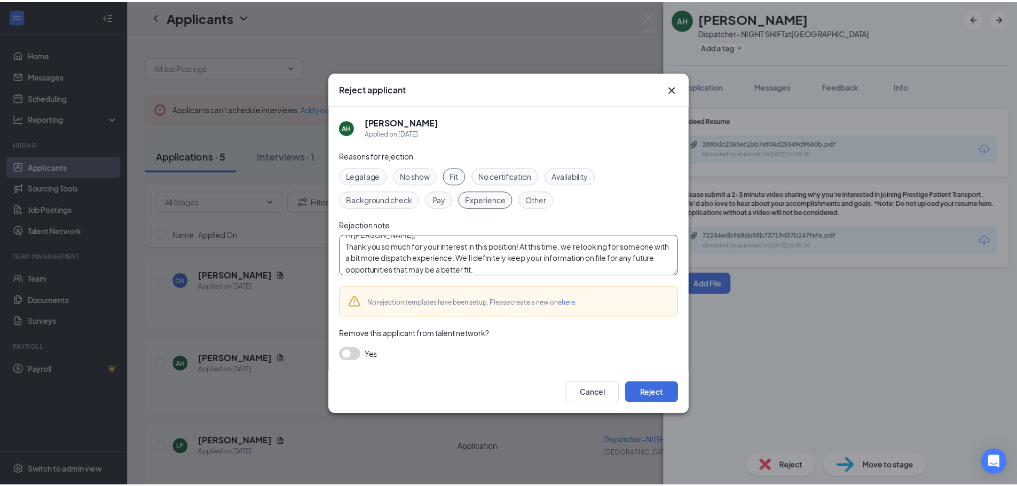
scroll to position [12, 0]
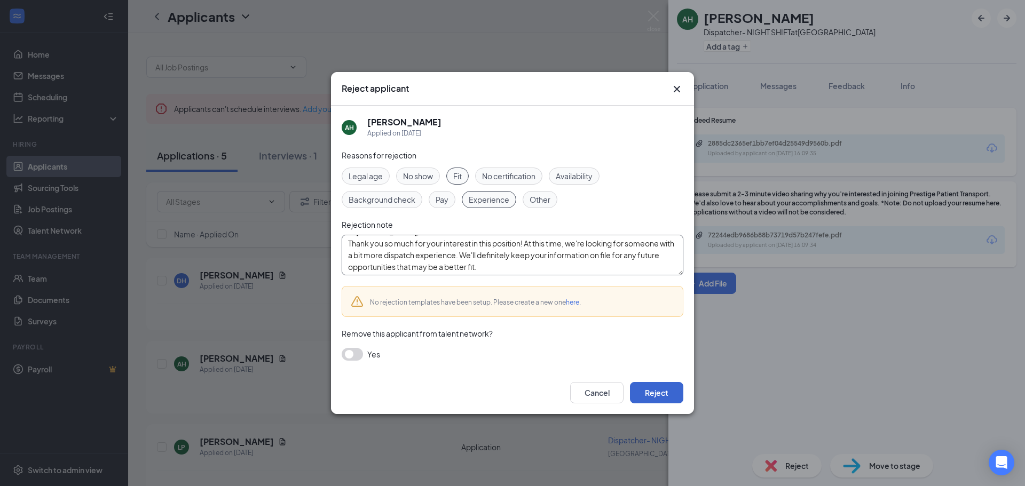
type textarea "Hi Alexis, Thank you so much for your interest in this position! At this time, …"
click at [640, 393] on button "Reject" at bounding box center [656, 392] width 53 height 21
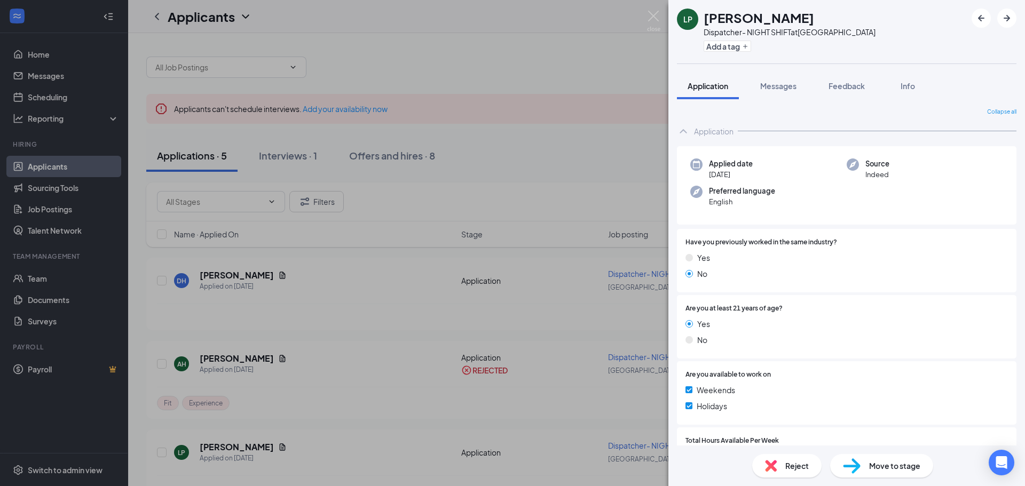
click at [571, 354] on div "LP Lucas Pedigo Dispatcher- NIGHT SHIFT at East Ridge Station Add a tag Applica…" at bounding box center [512, 243] width 1025 height 486
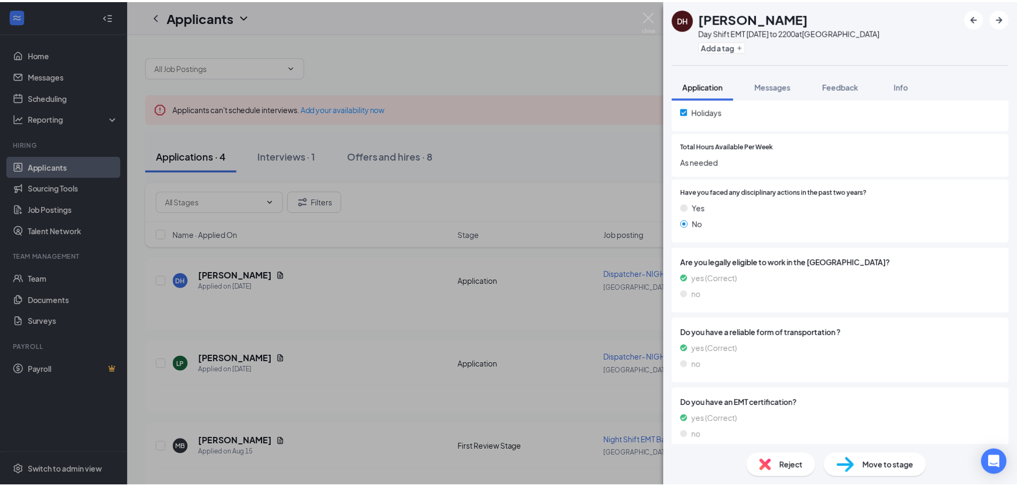
scroll to position [327, 0]
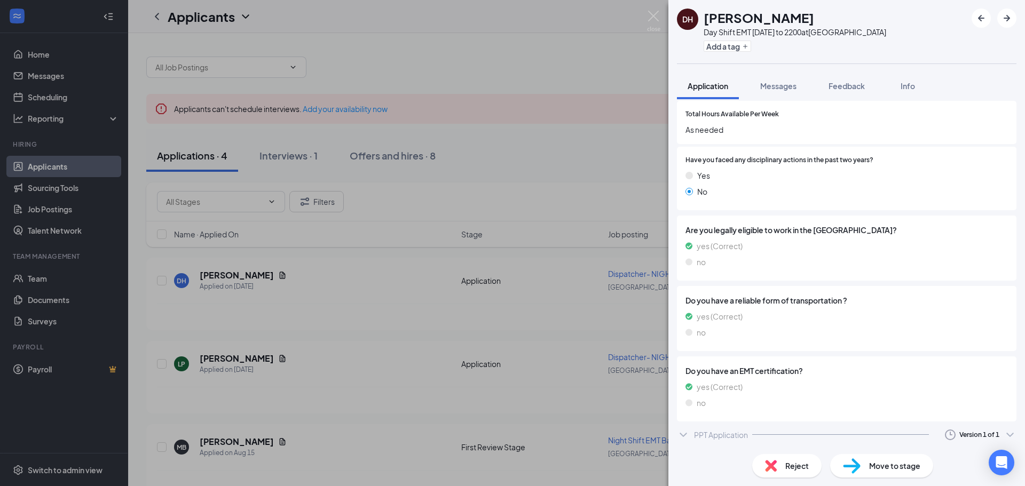
click at [410, 291] on div "DH David Hartsoe Day Shift EMT 1200 to 2200 at East Ridge Station Add a tag App…" at bounding box center [512, 243] width 1025 height 486
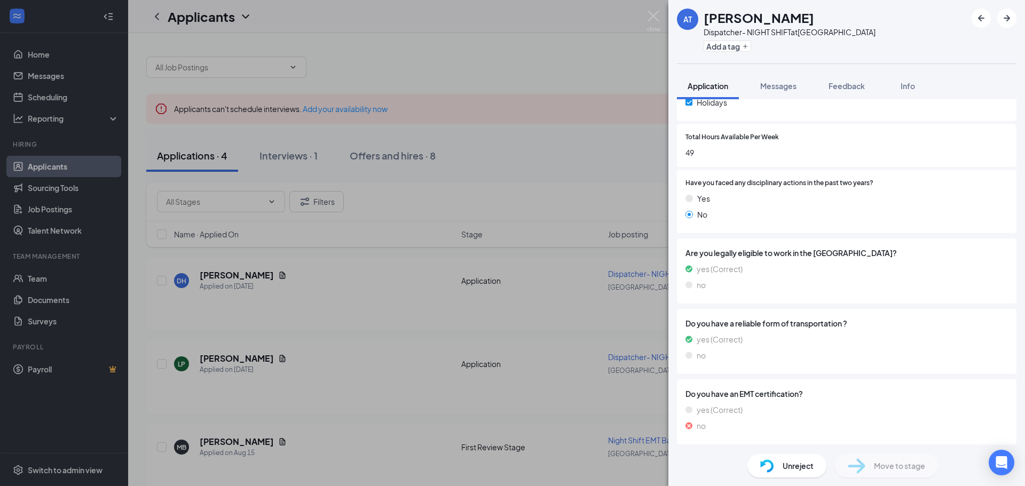
scroll to position [305, 0]
click at [796, 465] on span "Unreject" at bounding box center [797, 466] width 31 height 12
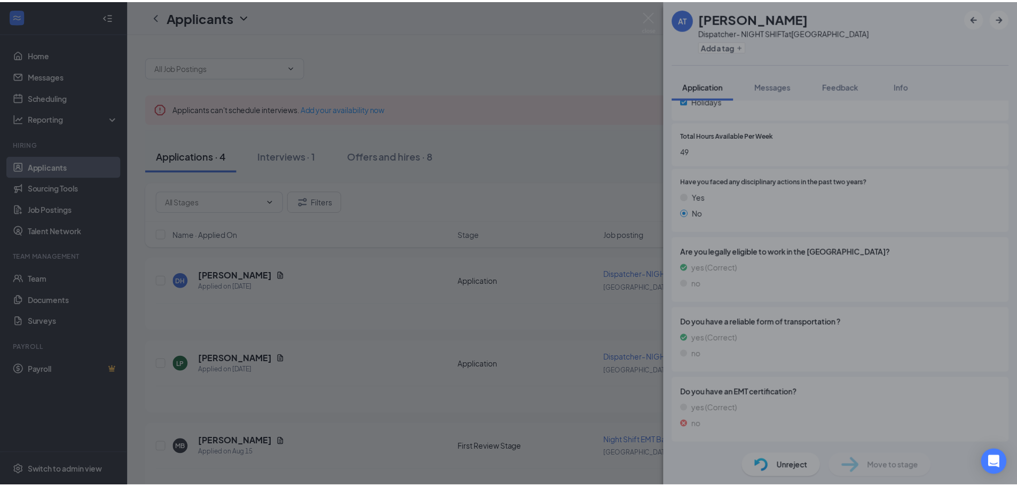
scroll to position [301, 0]
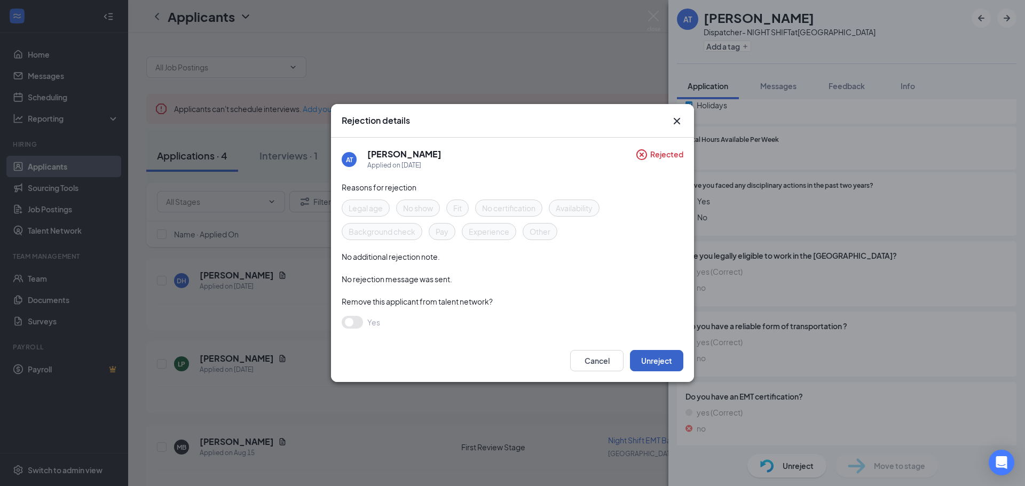
click at [656, 360] on button "Unreject" at bounding box center [656, 360] width 53 height 21
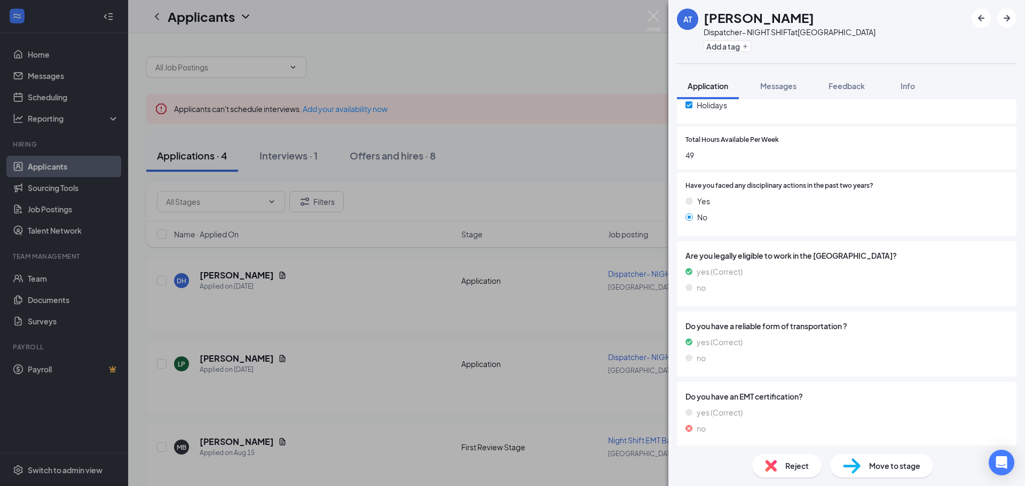
click at [414, 335] on div "AT [PERSON_NAME] Dispatcher- NIGHT SHIFT at [GEOGRAPHIC_DATA] Add a tag Applica…" at bounding box center [512, 243] width 1025 height 486
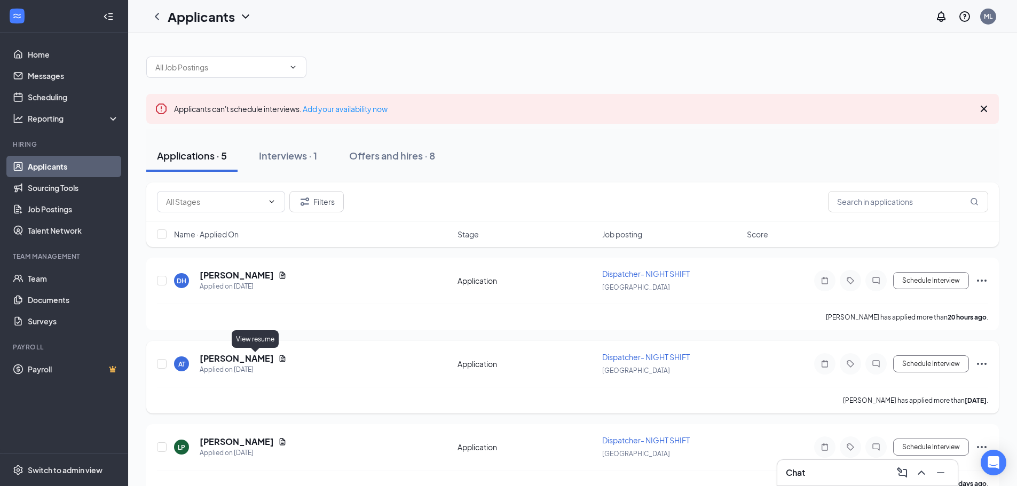
click at [278, 358] on icon "Document" at bounding box center [282, 358] width 9 height 9
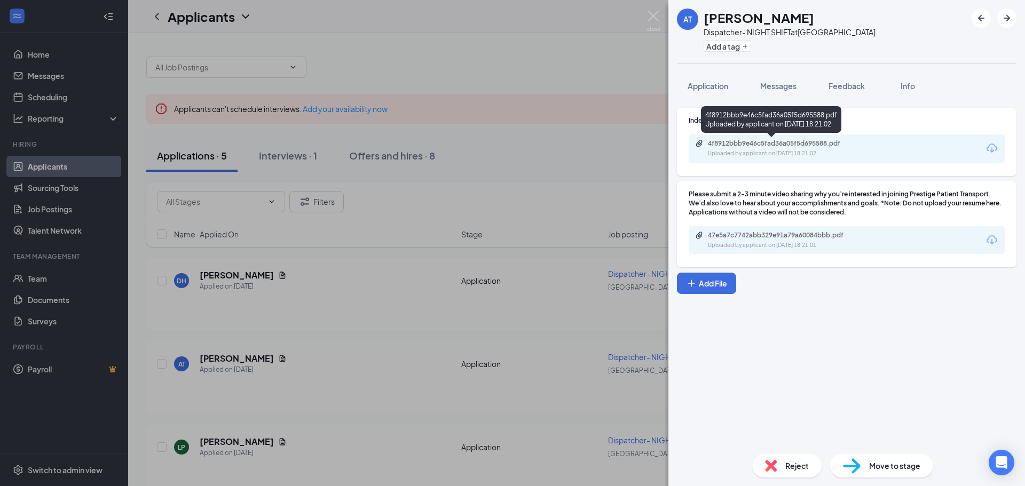
click at [740, 143] on div "4f8912bbb9e46c5fad36a05f5d695588.pdf" at bounding box center [782, 143] width 149 height 9
click at [375, 336] on div "AT [PERSON_NAME] Dispatcher- NIGHT SHIFT at [GEOGRAPHIC_DATA] Add a tag Applica…" at bounding box center [512, 243] width 1025 height 486
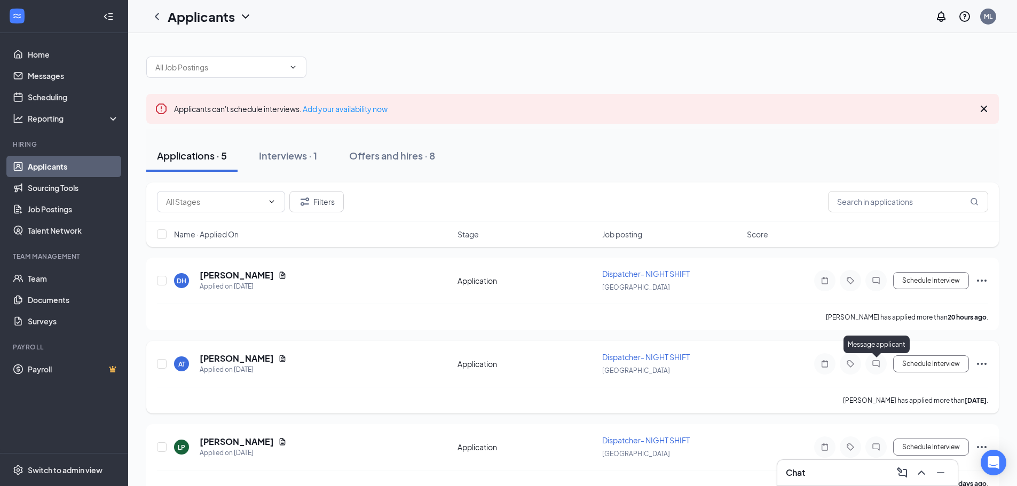
click at [874, 363] on icon "ChatInactive" at bounding box center [875, 364] width 13 height 9
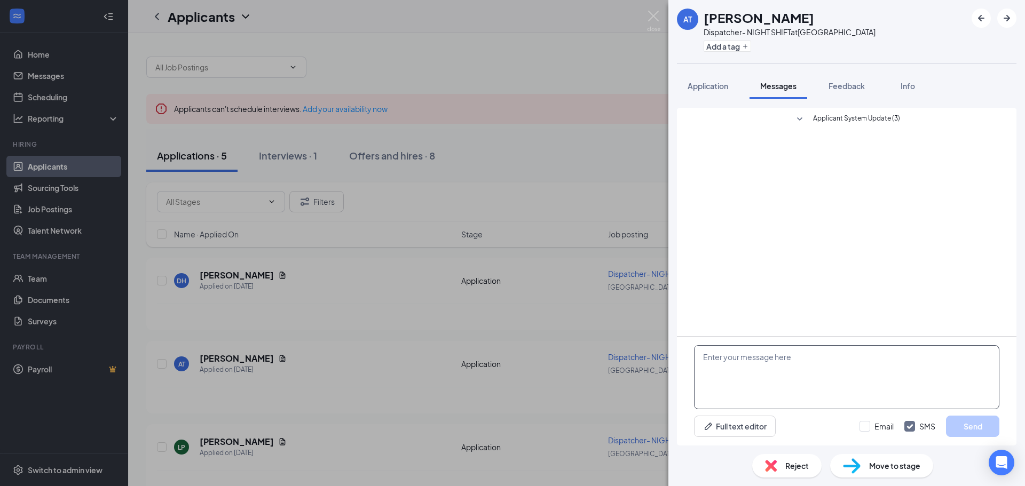
click at [839, 365] on textarea at bounding box center [846, 377] width 305 height 64
type textarea "G"
type textarea "Hi [PERSON_NAME] - thank"
click at [564, 338] on div "AT [PERSON_NAME] Dispatcher- NIGHT SHIFT at [GEOGRAPHIC_DATA] Add a tag Applica…" at bounding box center [512, 243] width 1025 height 486
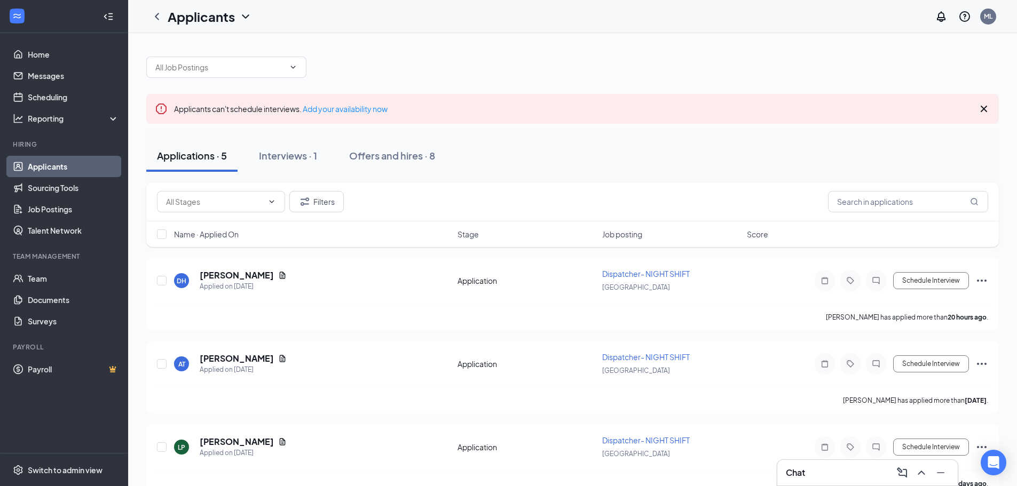
click at [812, 474] on div "Chat" at bounding box center [867, 472] width 163 height 17
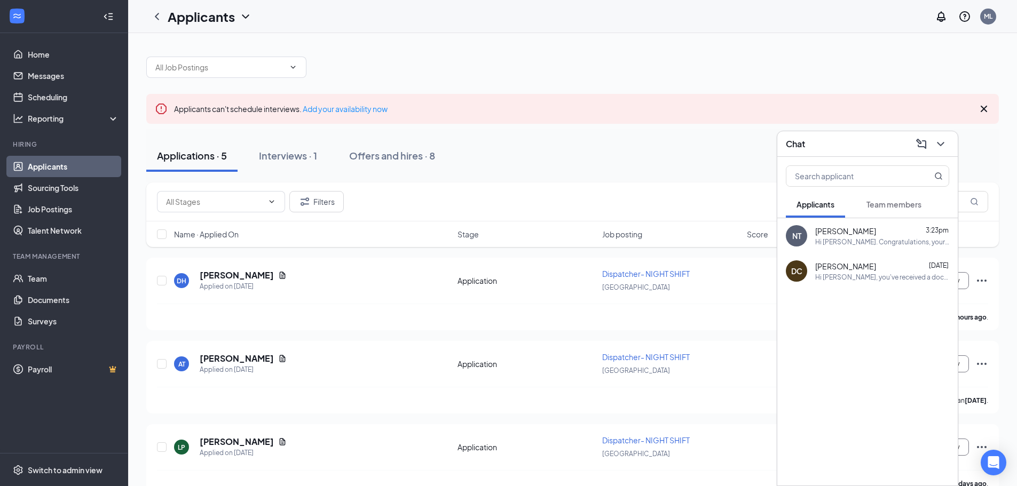
click at [850, 244] on div "Hi [PERSON_NAME]. Congratulations, your meeting with Prestige Patient Transport…" at bounding box center [882, 241] width 134 height 9
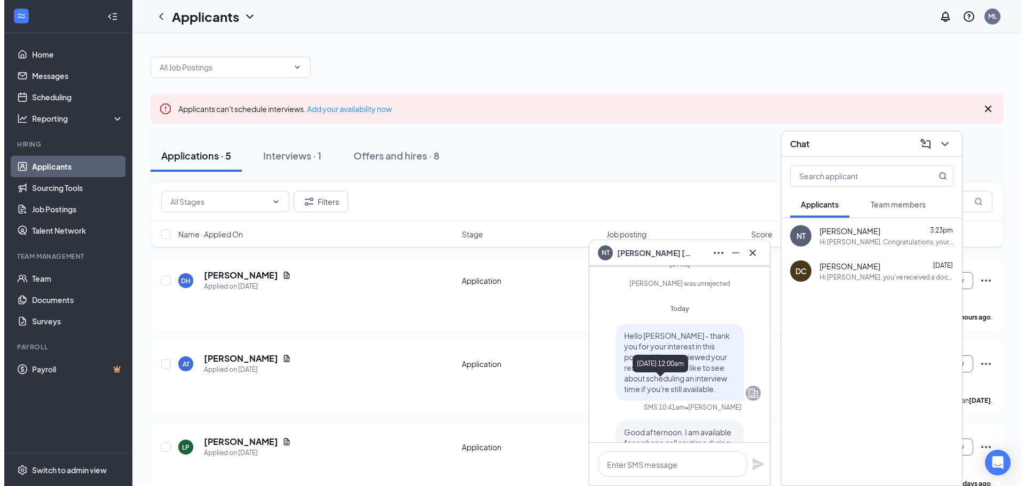
scroll to position [-667, 0]
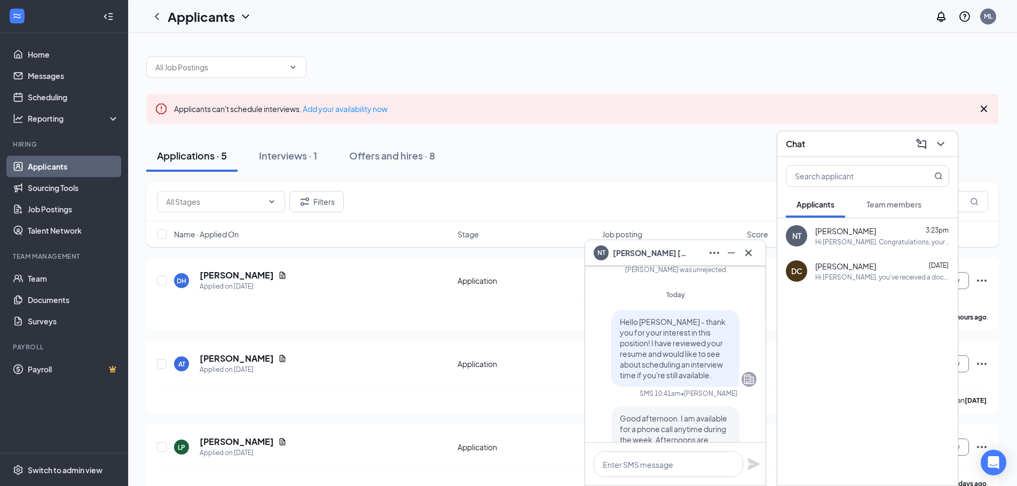
click at [678, 332] on span "Hello Nicholas - thank you for your interest in this position! I have reviewed …" at bounding box center [673, 348] width 106 height 63
drag, startPoint x: 680, startPoint y: 334, endPoint x: 603, endPoint y: 280, distance: 94.4
click at [603, 310] on div "Hello Nicholas - thank you for your interest in this position! I have reviewed …" at bounding box center [675, 348] width 162 height 77
copy span "Hello Nicholas - thank you for your interest in this position! I have reviewed …"
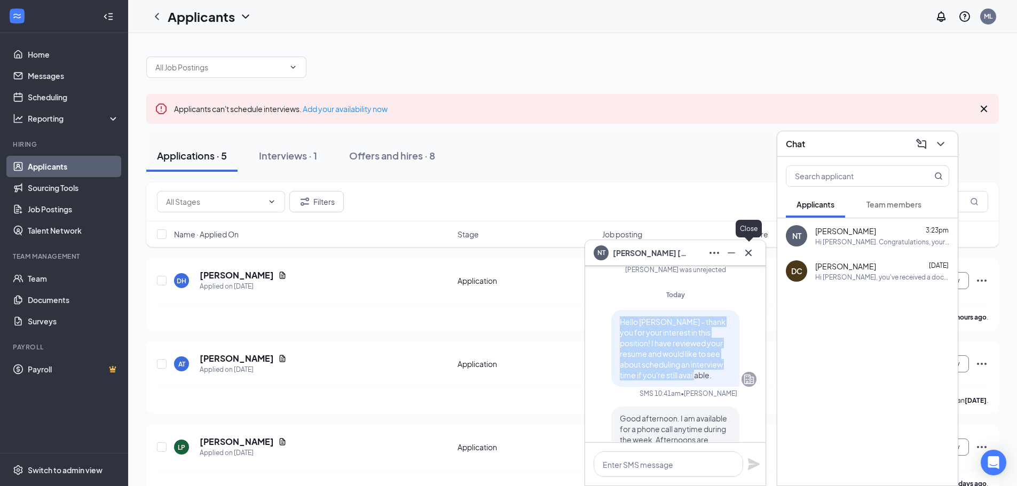
click at [748, 257] on icon "Cross" at bounding box center [748, 253] width 13 height 13
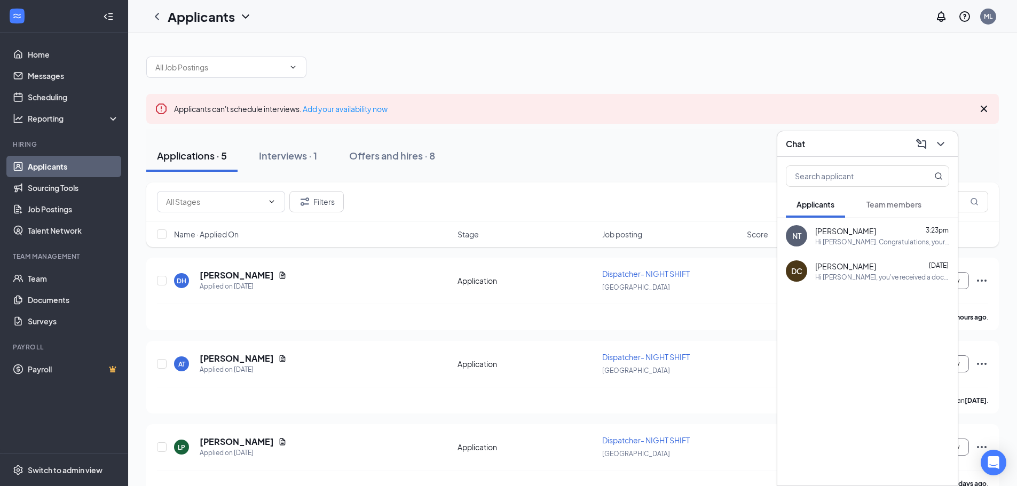
click at [700, 337] on div "DH Deidra Hart Applied on Aug 25 Application Dispatcher- NIGHT SHIFT East Ridge…" at bounding box center [572, 461] width 852 height 406
click at [938, 148] on icon "ChevronDown" at bounding box center [940, 144] width 13 height 13
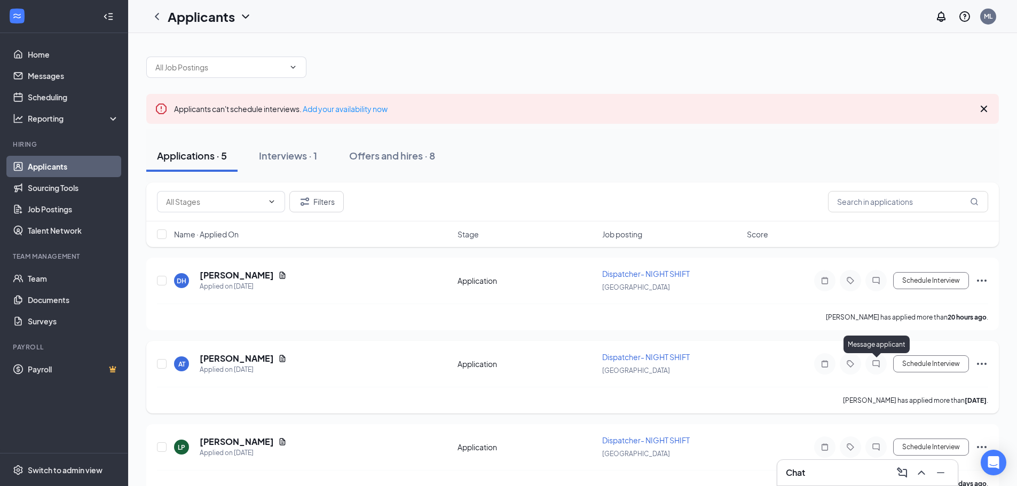
click at [876, 366] on icon "ChatInactive" at bounding box center [875, 363] width 7 height 7
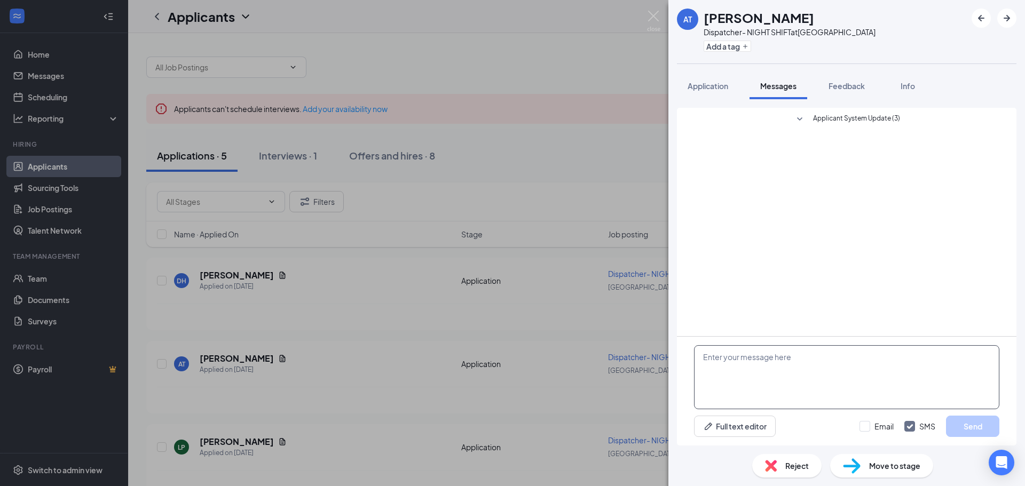
click at [742, 362] on textarea at bounding box center [846, 377] width 305 height 64
paste textarea "Hello Nicholas - thank you for your interest in this position! I have reviewed …"
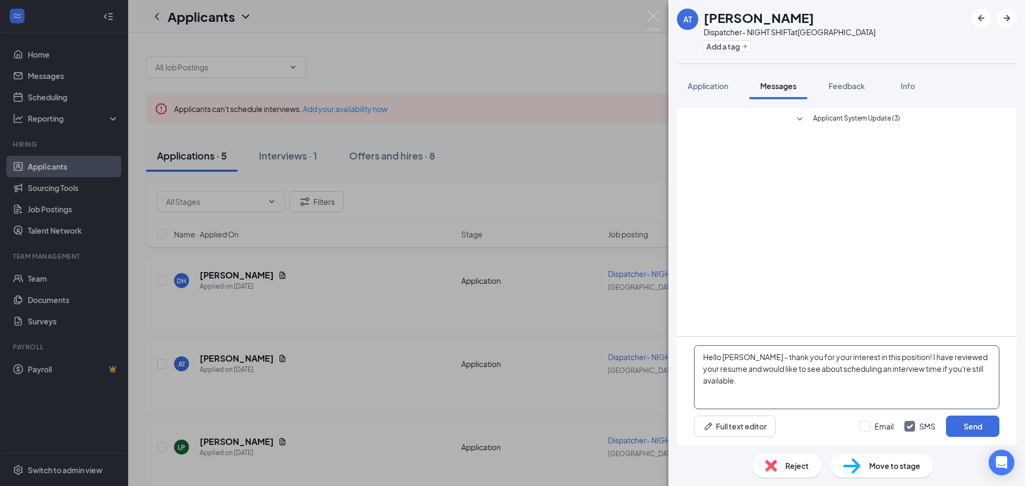
click at [753, 356] on textarea "Hello Nicholas - thank you for your interest in this position! I have reviewed …" at bounding box center [846, 377] width 305 height 64
type textarea "Hello [PERSON_NAME] - thank you for your interest in this position! I have revi…"
click at [970, 432] on button "Send" at bounding box center [972, 426] width 53 height 21
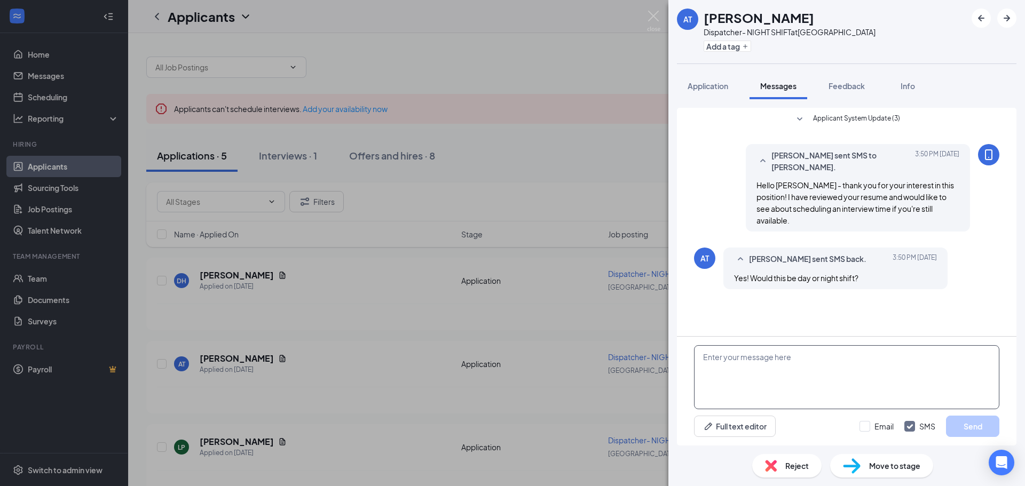
click at [760, 360] on textarea at bounding box center [846, 377] width 305 height 64
click at [771, 358] on textarea "The current position would be for night shift from 7p - 7a, working on a rotati…" at bounding box center [846, 377] width 305 height 64
type textarea "The current open position would be for night shift from 7p - 7a, working on a r…"
click at [973, 423] on button "Send" at bounding box center [972, 426] width 53 height 21
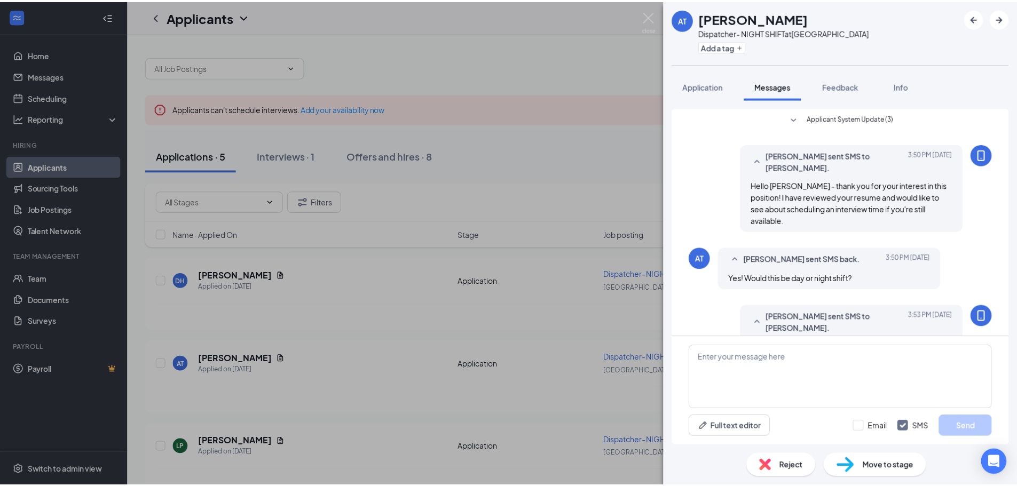
scroll to position [11, 0]
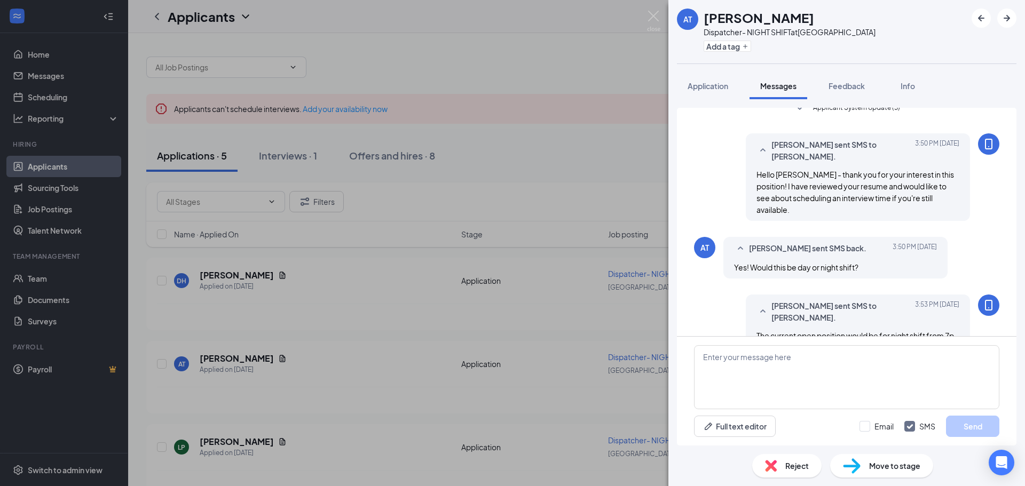
click at [595, 176] on div "AT Alexis Tittle Dispatcher- NIGHT SHIFT at East Ridge Station Add a tag Applic…" at bounding box center [512, 243] width 1025 height 486
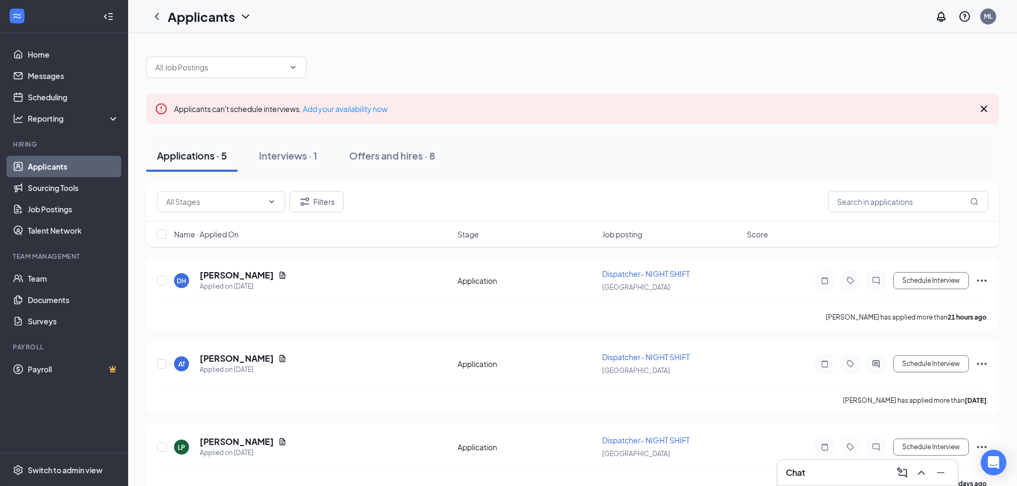
click at [856, 476] on div "Chat" at bounding box center [867, 472] width 163 height 17
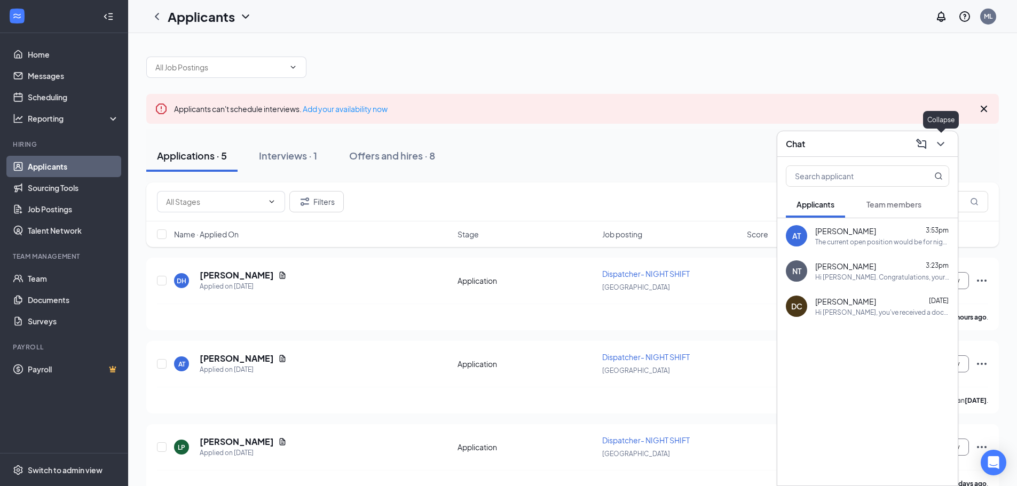
click at [940, 141] on icon "ChevronDown" at bounding box center [940, 144] width 13 height 13
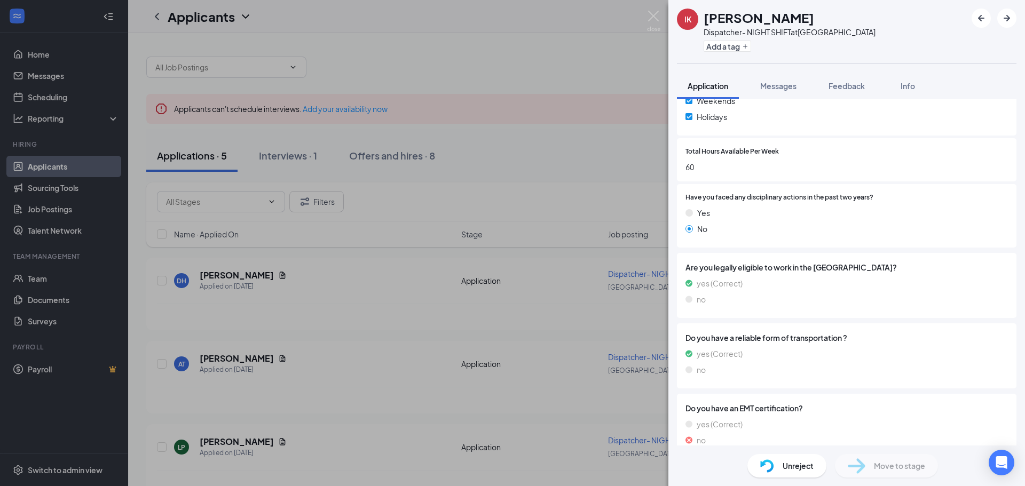
scroll to position [305, 0]
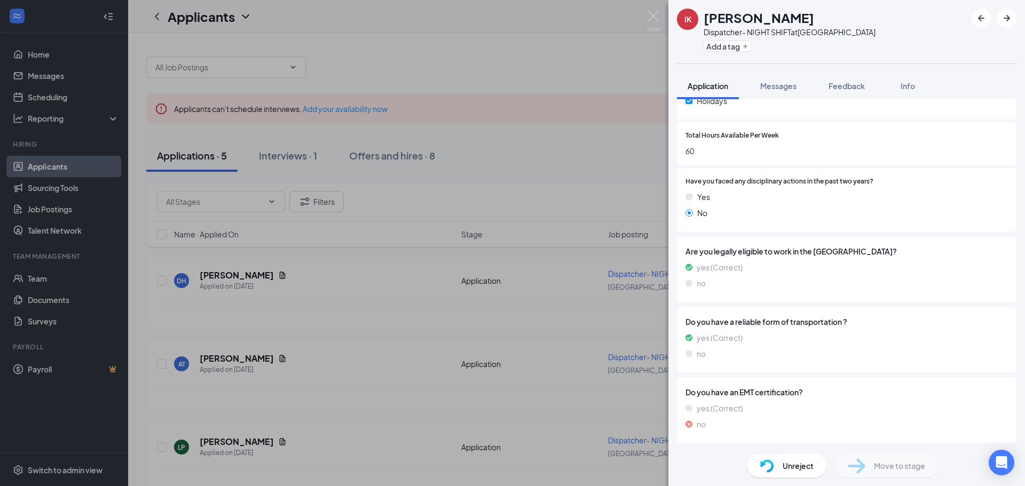
click at [780, 463] on div "Unreject" at bounding box center [786, 465] width 79 height 23
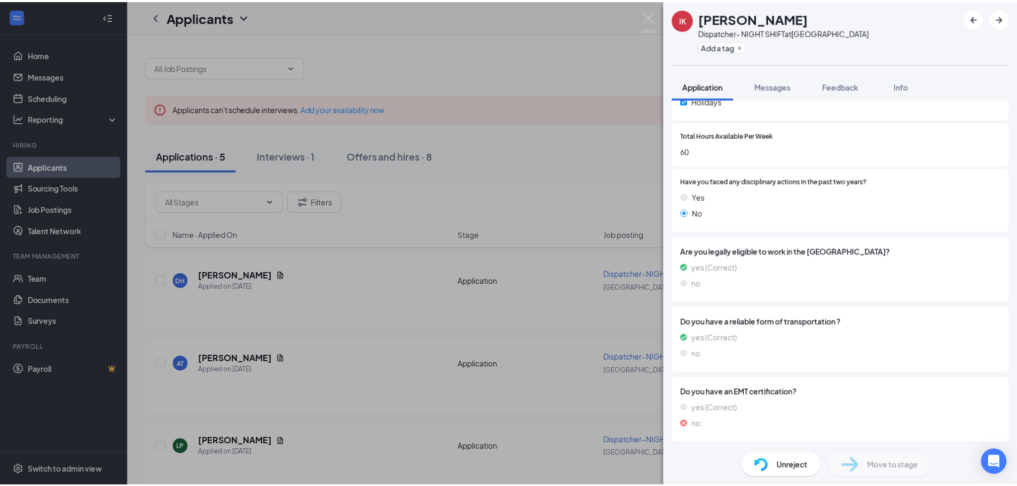
scroll to position [301, 0]
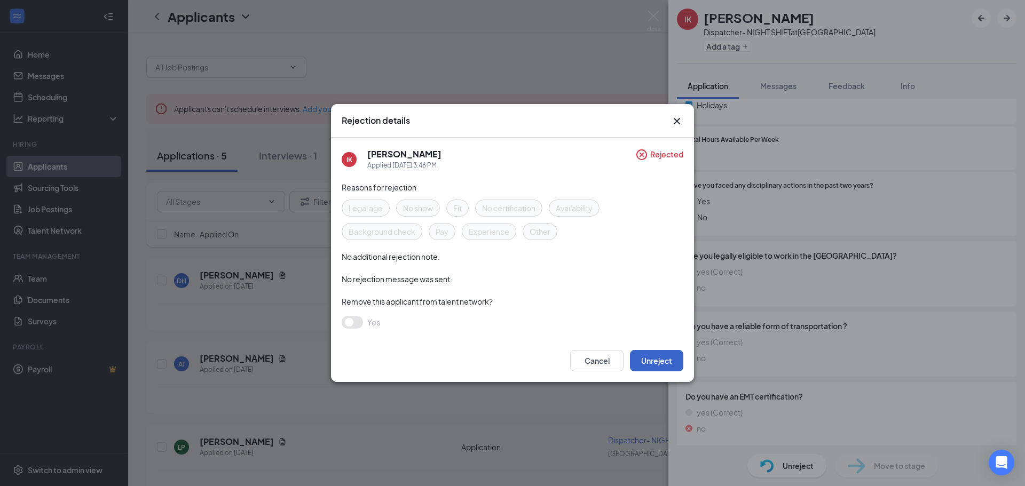
click at [655, 358] on button "Unreject" at bounding box center [656, 360] width 53 height 21
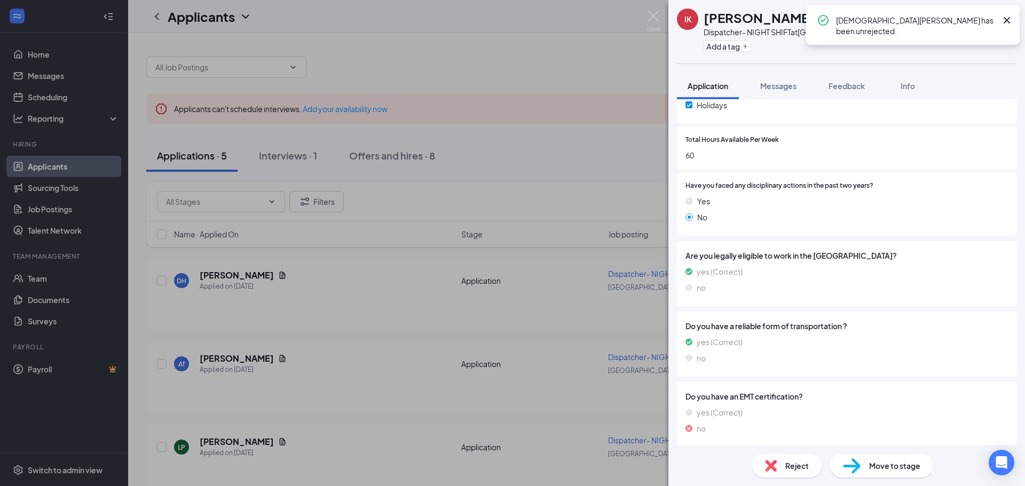
click at [574, 331] on div "IK Isaiah Knox Dispatcher- NIGHT SHIFT at East Ridge Station Add a tag Applicat…" at bounding box center [512, 243] width 1025 height 486
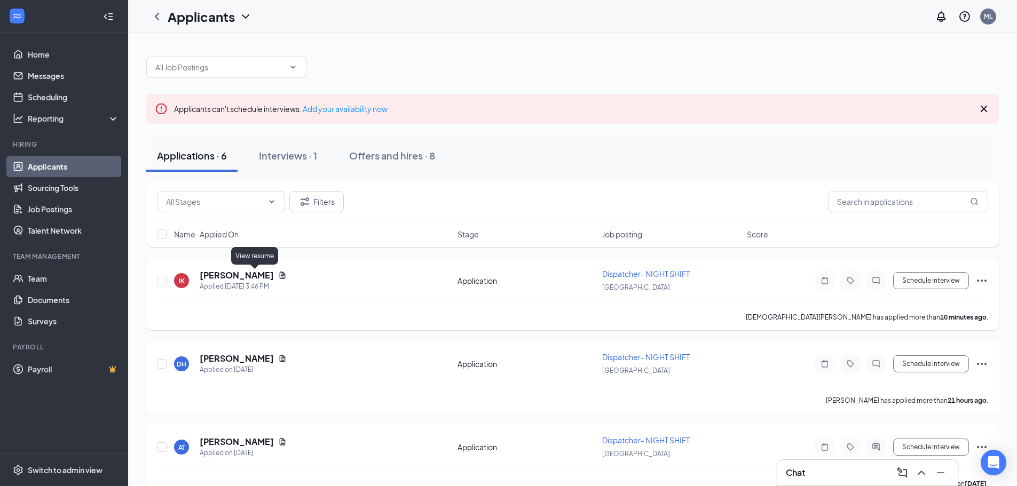
click at [280, 276] on icon "Document" at bounding box center [283, 275] width 6 height 7
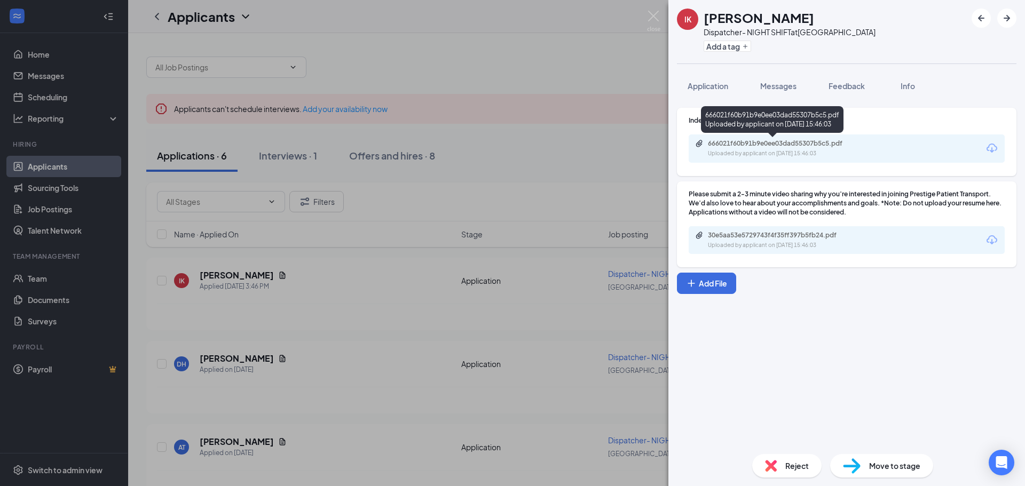
click at [762, 146] on div "666021f60b91b9e0ee03dad55307b5c5.pdf" at bounding box center [782, 143] width 149 height 9
click at [437, 336] on div "IK [PERSON_NAME] Dispatcher- NIGHT SHIFT at [GEOGRAPHIC_DATA] Add a tag Applica…" at bounding box center [512, 243] width 1025 height 486
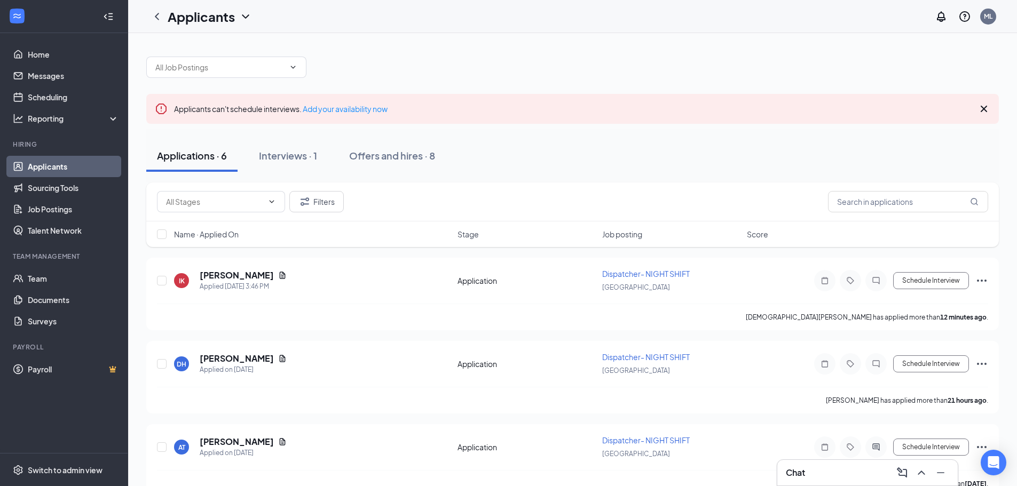
click at [807, 473] on div "Chat" at bounding box center [867, 472] width 163 height 17
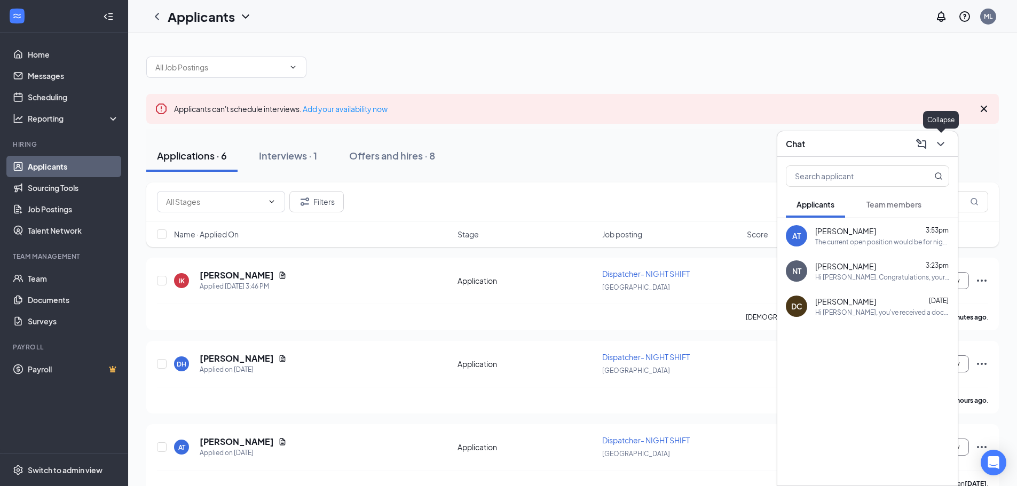
click at [941, 142] on icon "ChevronDown" at bounding box center [940, 144] width 13 height 13
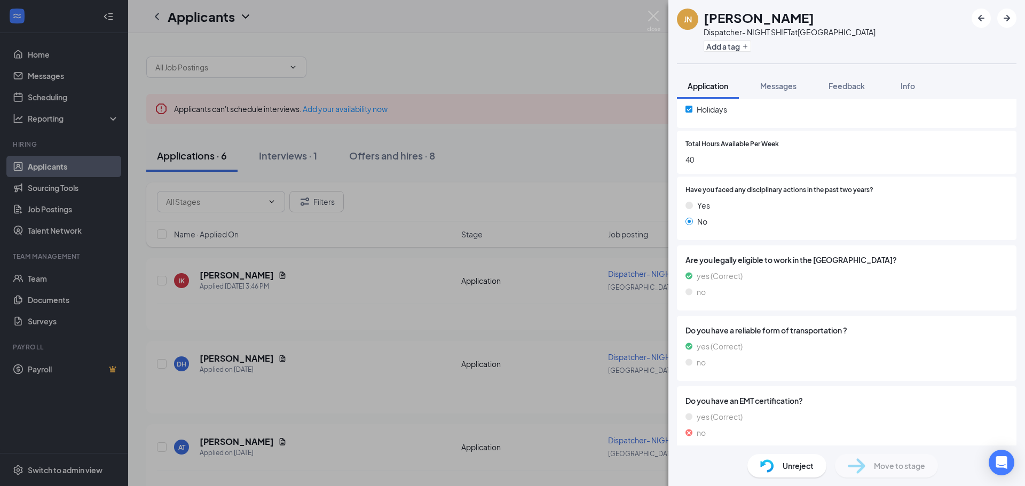
scroll to position [305, 0]
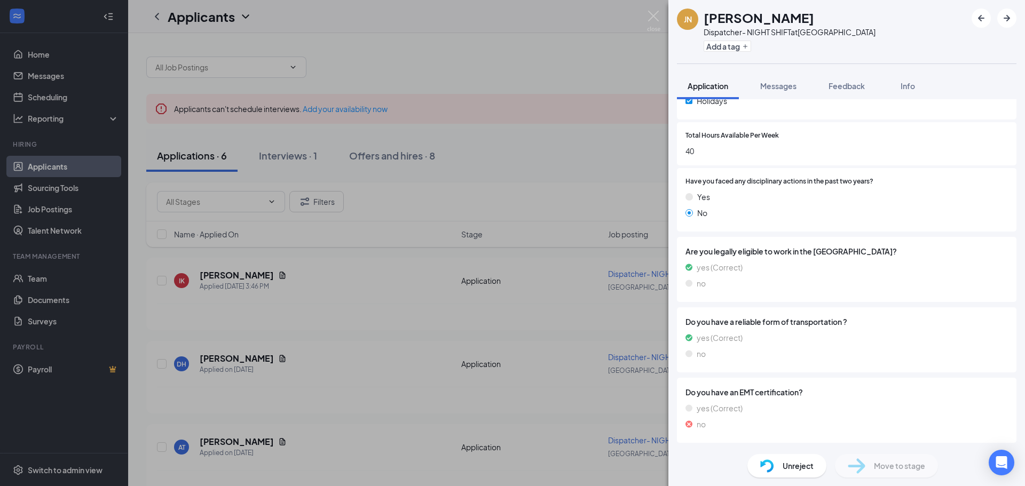
click at [768, 461] on img at bounding box center [767, 466] width 14 height 13
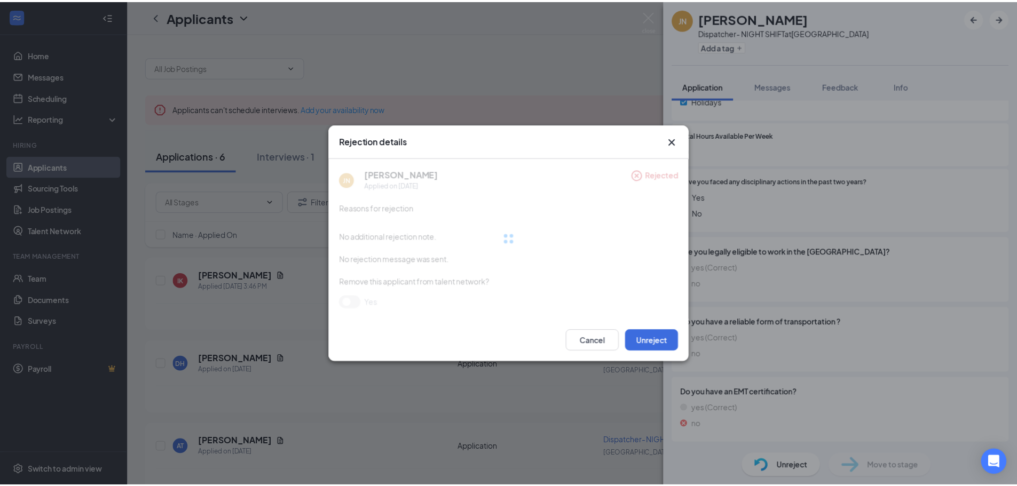
scroll to position [301, 0]
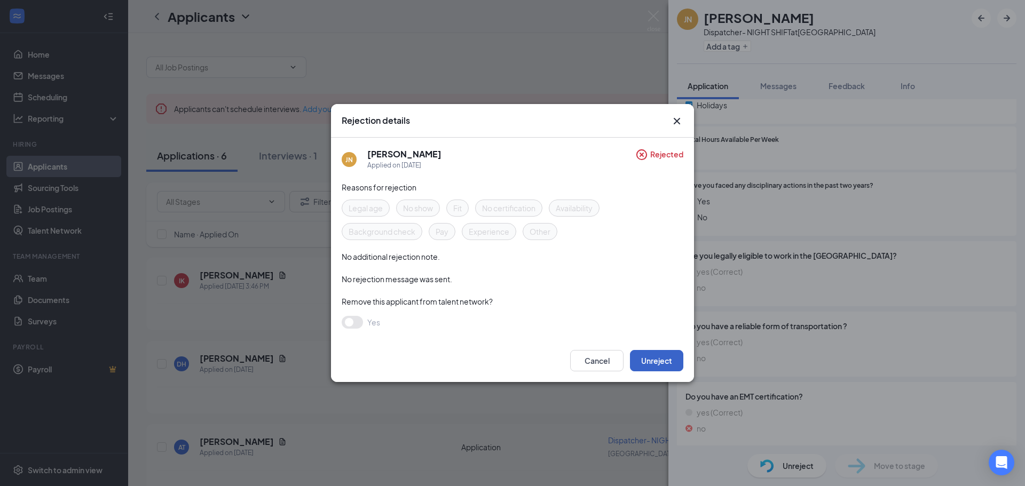
click at [655, 355] on button "Unreject" at bounding box center [656, 360] width 53 height 21
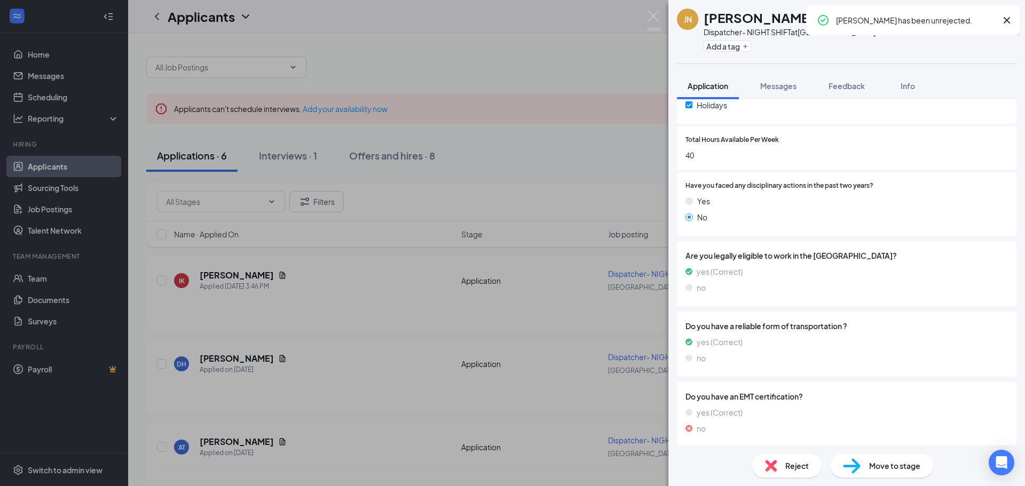
click at [432, 338] on div "JN Jeremy Norman Dispatcher- NIGHT SHIFT at East Ridge Station Add a tag Applic…" at bounding box center [512, 243] width 1025 height 486
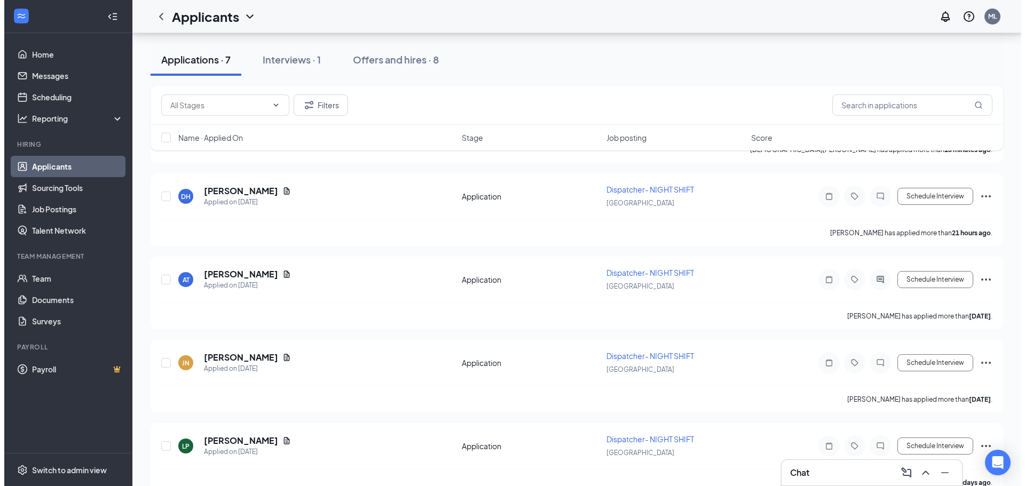
scroll to position [213, 0]
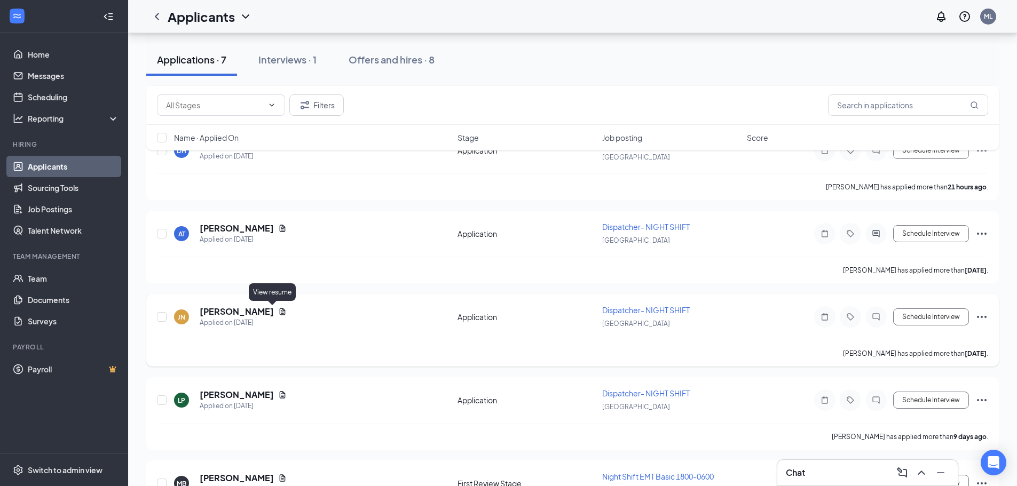
click at [278, 310] on icon "Document" at bounding box center [282, 311] width 9 height 9
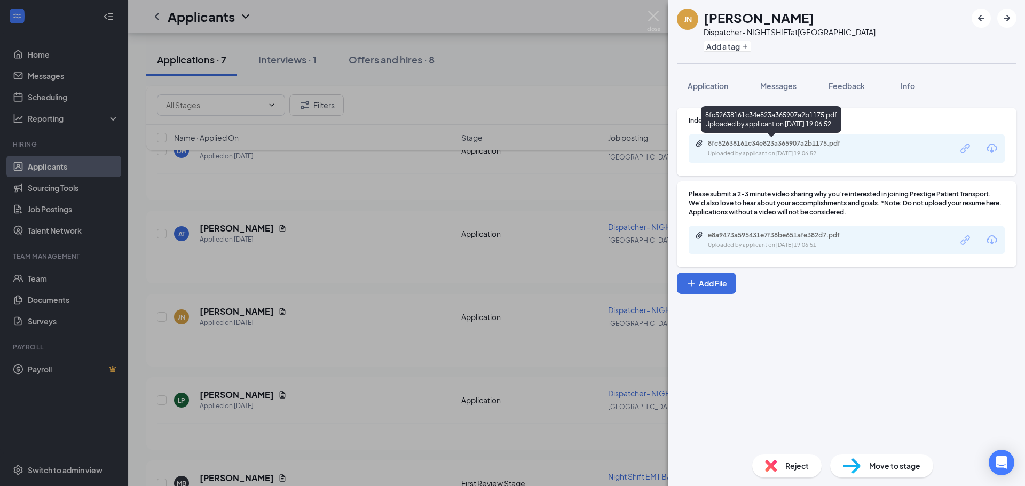
click at [733, 140] on div "8fc52638161c34e823a365907a2b1175.pdf" at bounding box center [782, 143] width 149 height 9
click at [789, 471] on span "Reject" at bounding box center [796, 466] width 23 height 12
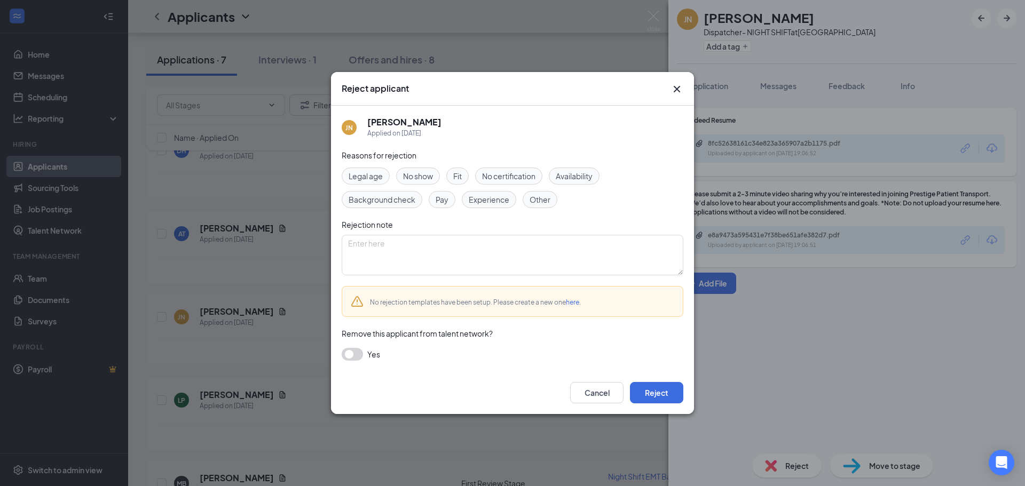
click at [461, 175] on span "Fit" at bounding box center [457, 176] width 9 height 12
click at [477, 199] on span "Experience" at bounding box center [489, 200] width 41 height 12
click at [437, 254] on textarea at bounding box center [513, 255] width 342 height 41
paste textarea "Hi [Name], Thank you so much for your interest in this position! At this time, …"
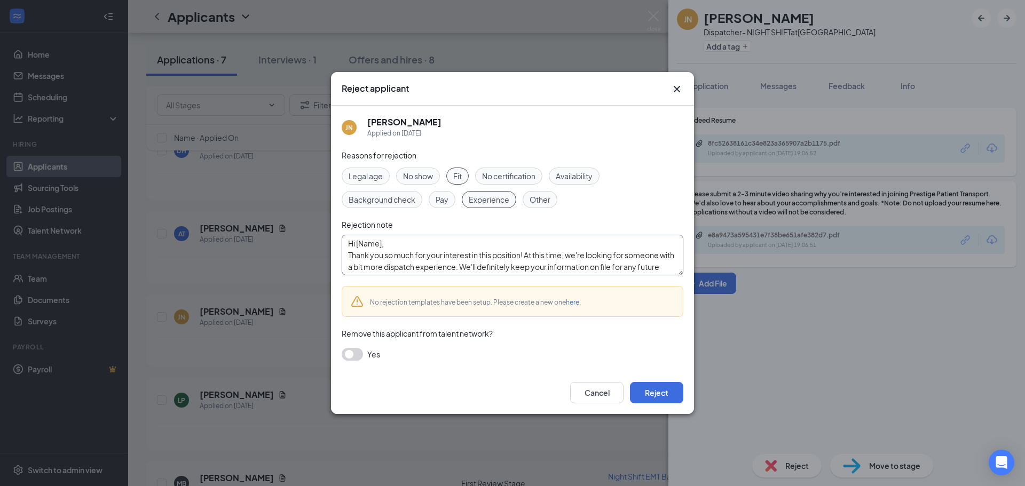
click at [381, 245] on textarea "Hi [Name], Thank you so much for your interest in this position! At this time, …" at bounding box center [513, 255] width 342 height 41
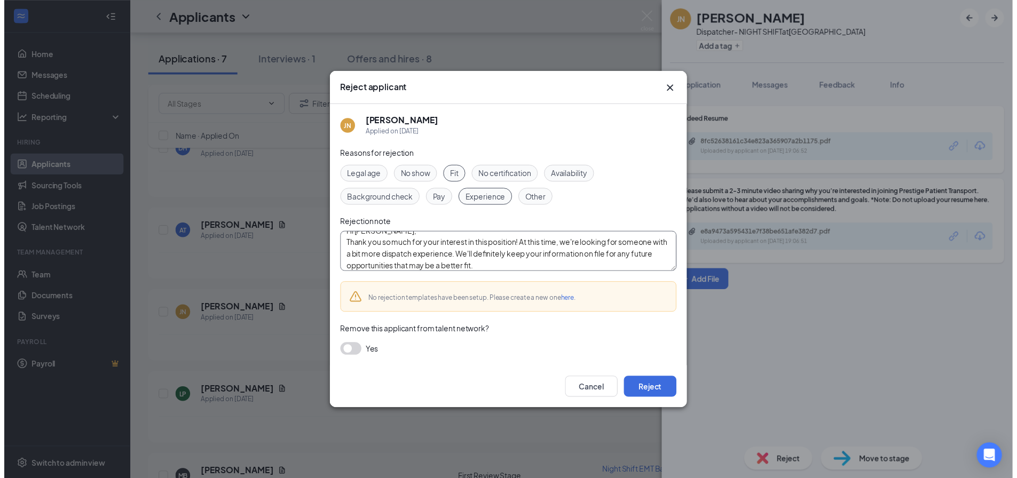
scroll to position [12, 0]
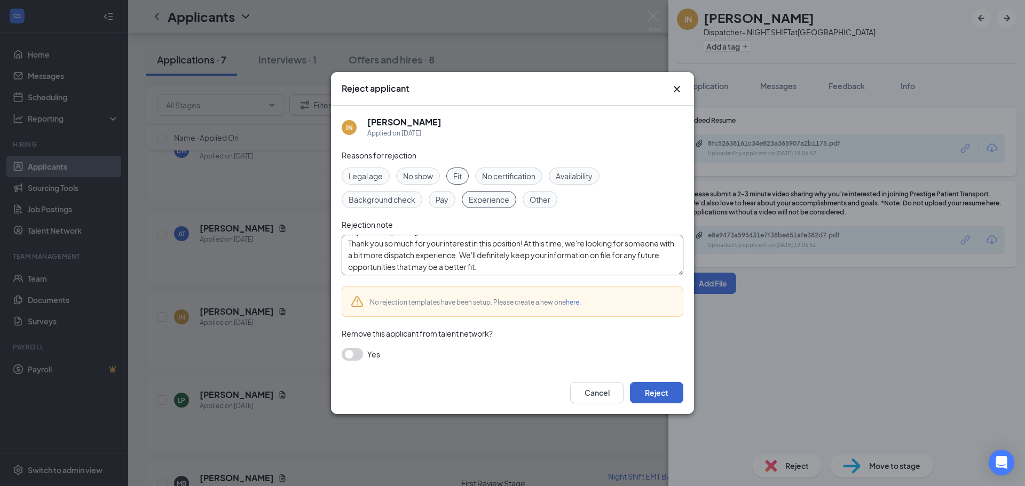
type textarea "Hi Jeremy, Thank you so much for your interest in this position! At this time, …"
click at [646, 395] on button "Reject" at bounding box center [656, 392] width 53 height 21
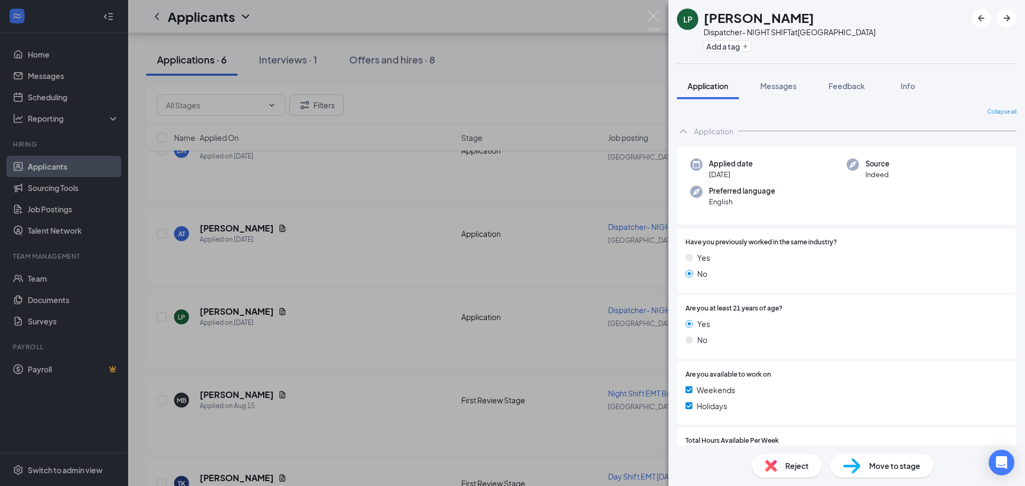
click at [469, 207] on div "LP Lucas Pedigo Dispatcher- NIGHT SHIFT at East Ridge Station Add a tag Applica…" at bounding box center [512, 243] width 1025 height 486
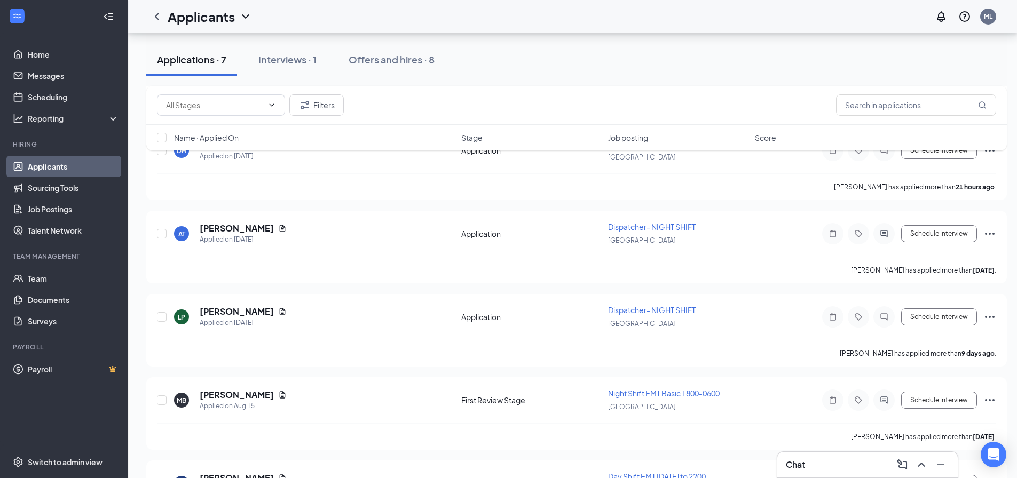
click at [821, 460] on div "Chat" at bounding box center [867, 464] width 163 height 17
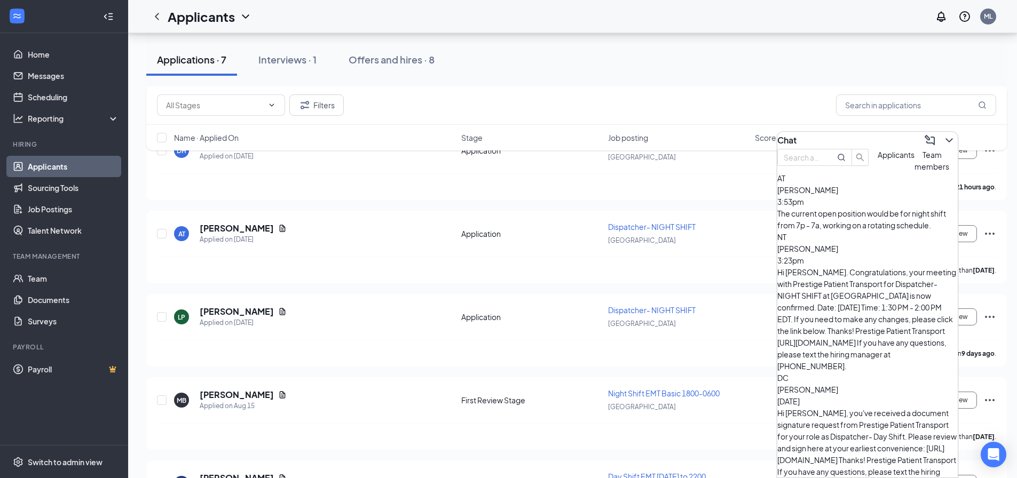
click at [849, 230] on div "The current open position would be for night shift from 7p - 7a, working on a r…" at bounding box center [867, 219] width 180 height 23
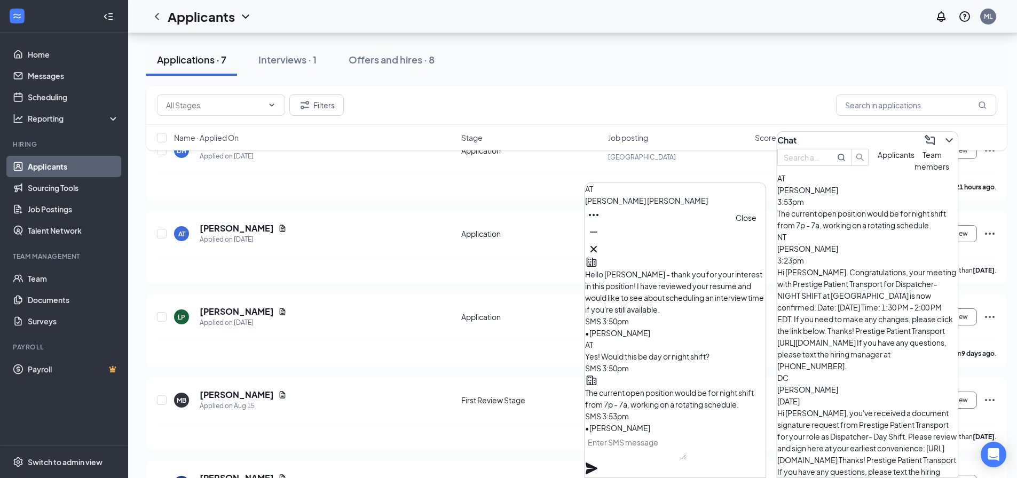
click at [600, 243] on icon "Cross" at bounding box center [593, 249] width 13 height 13
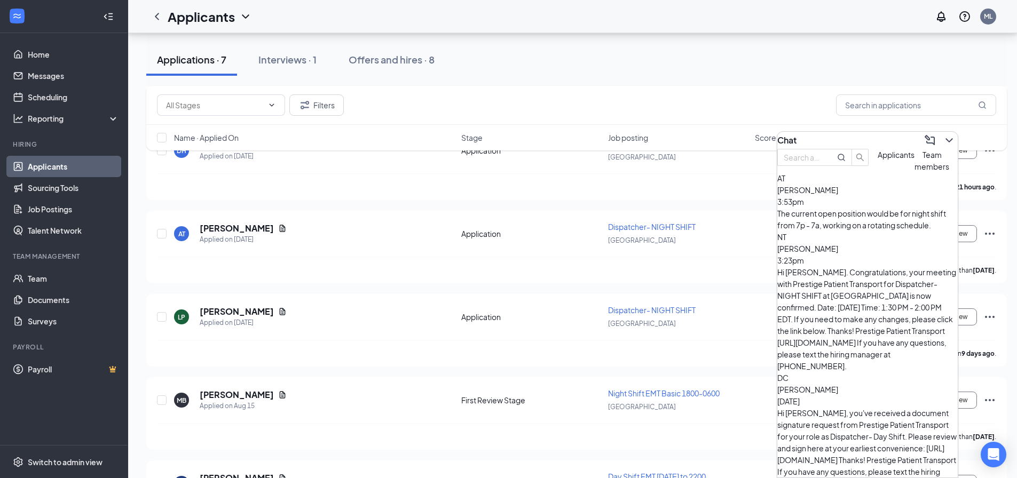
click at [434, 372] on div "IK Isaiah Knox Applied Today 3:46 PM Application Dispatcher- NIGHT SHIFT East R…" at bounding box center [576, 288] width 860 height 489
click at [943, 136] on icon "ChevronDown" at bounding box center [949, 140] width 13 height 13
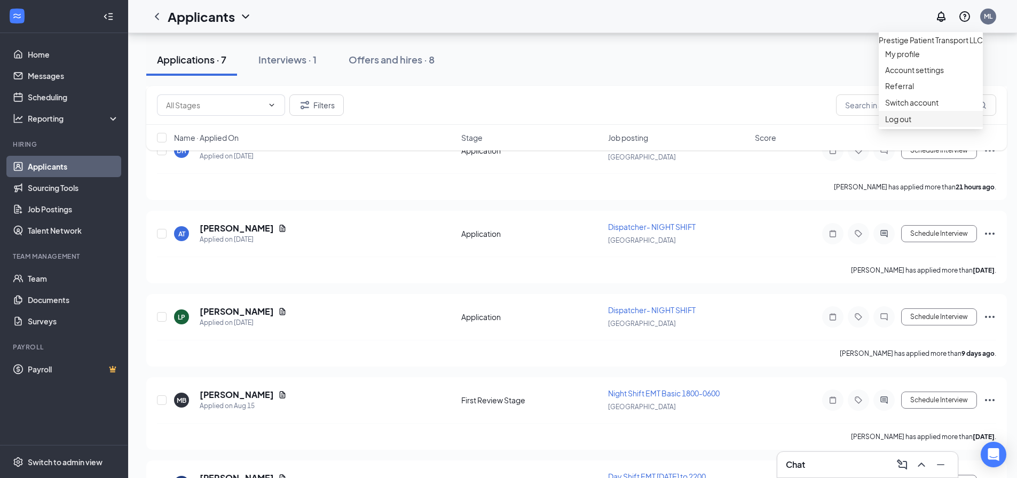
click at [908, 124] on div "Log out" at bounding box center [930, 119] width 91 height 11
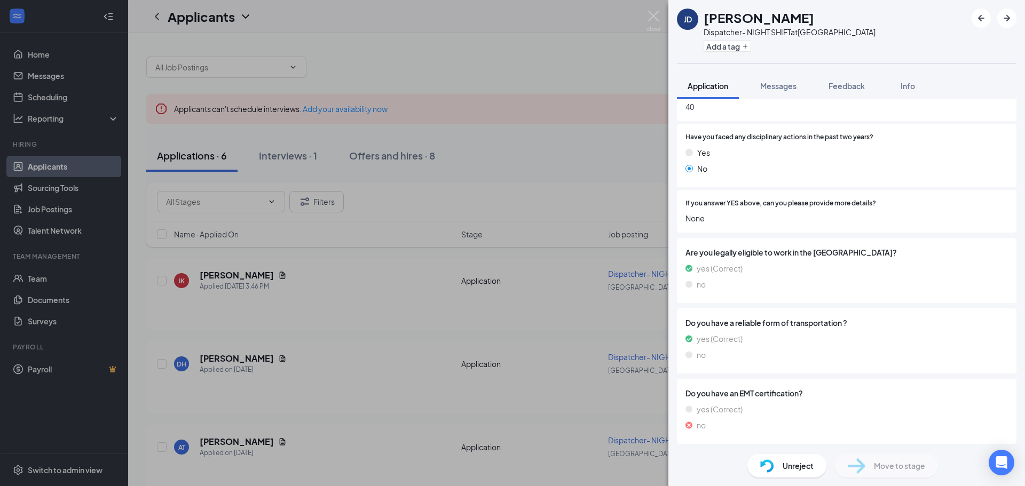
scroll to position [351, 0]
click at [810, 470] on span "Unreject" at bounding box center [797, 466] width 31 height 12
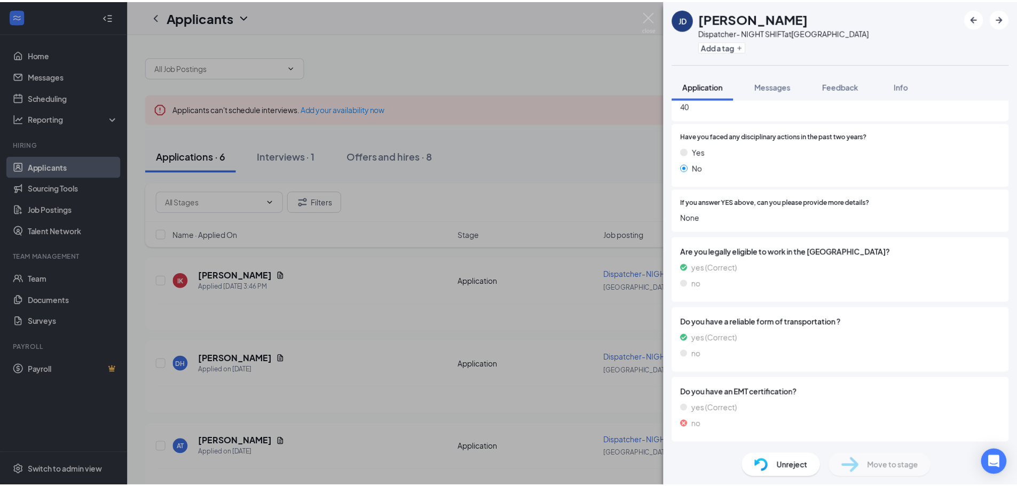
scroll to position [347, 0]
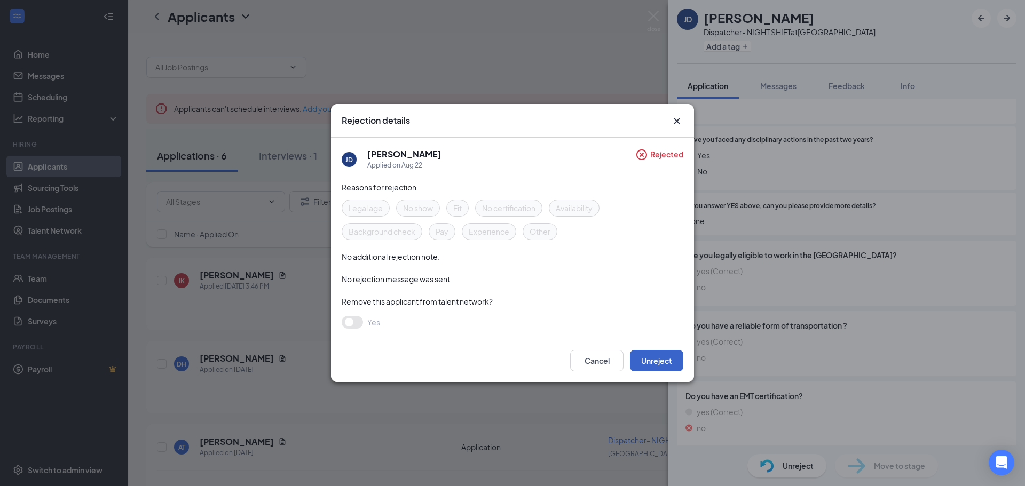
click at [645, 360] on button "Unreject" at bounding box center [656, 360] width 53 height 21
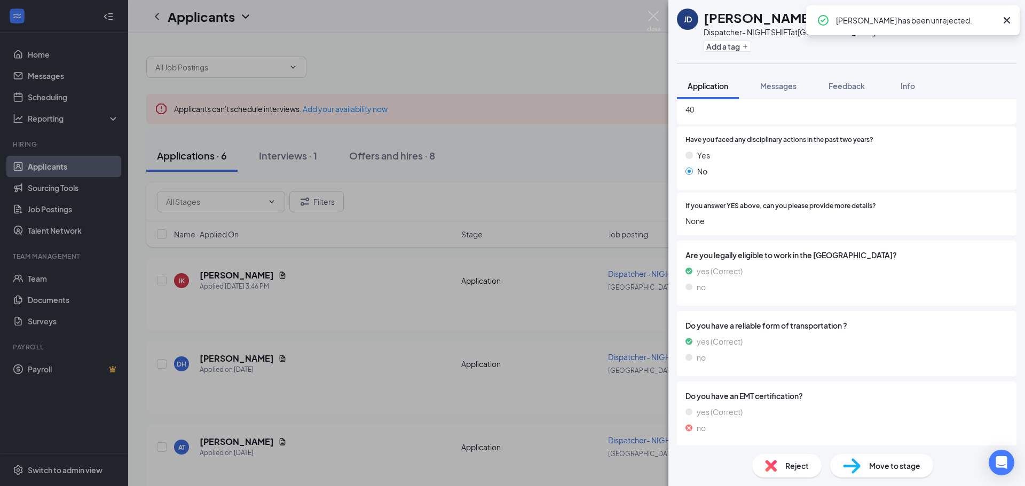
click at [343, 419] on div "[PERSON_NAME] [PERSON_NAME] Dispatcher- NIGHT SHIFT at [GEOGRAPHIC_DATA] Add a …" at bounding box center [512, 243] width 1025 height 486
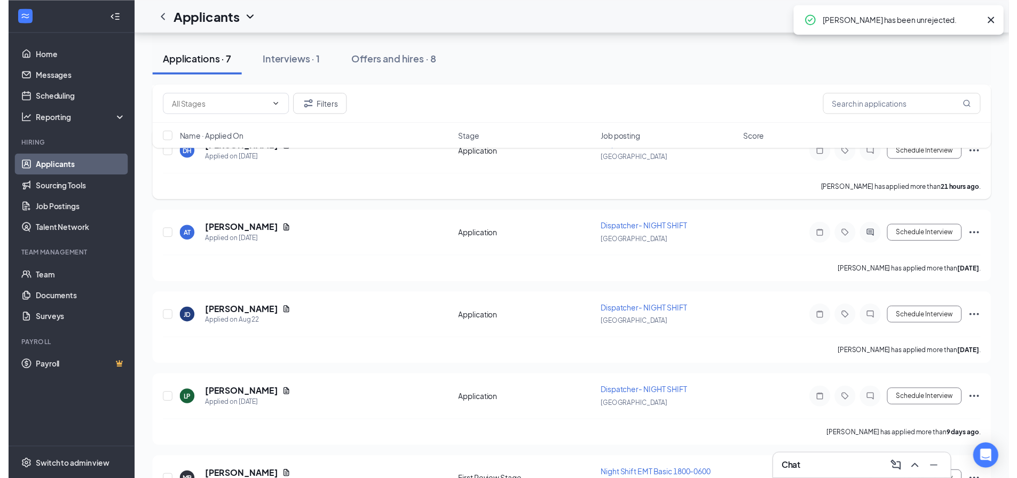
scroll to position [213, 0]
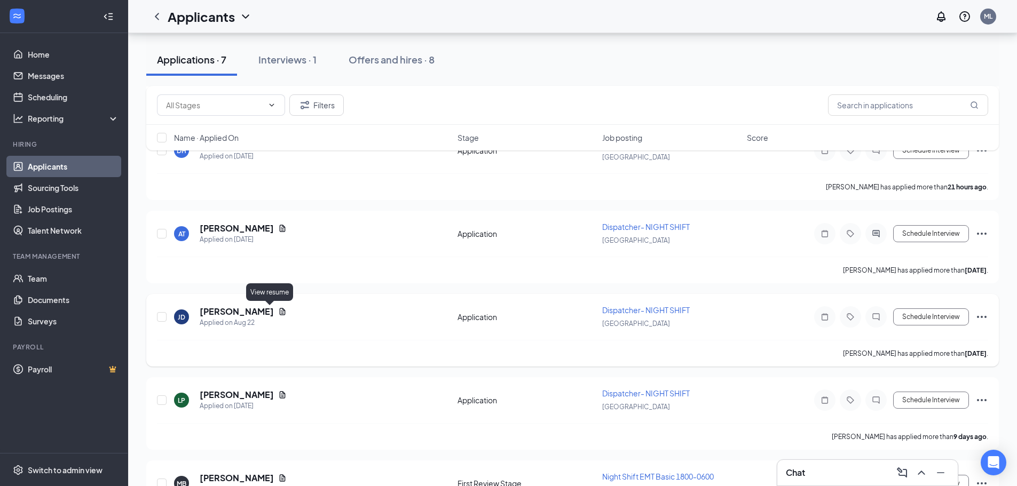
click at [278, 313] on icon "Document" at bounding box center [282, 311] width 9 height 9
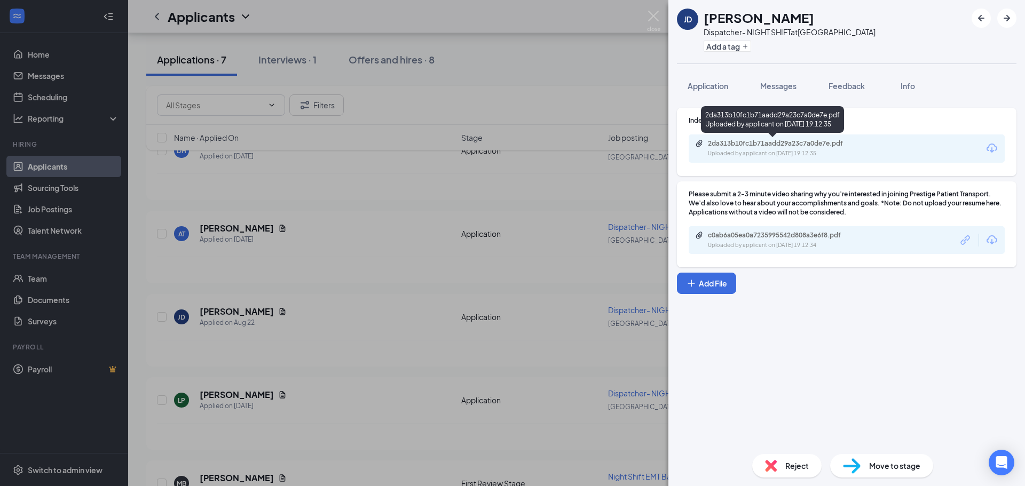
click at [745, 145] on div "2da313b10fc1b71aadd29a23c7a0de7e.pdf" at bounding box center [782, 143] width 149 height 9
click at [577, 291] on div "[PERSON_NAME] [PERSON_NAME] Dispatcher- NIGHT SHIFT at [GEOGRAPHIC_DATA] Add a …" at bounding box center [512, 243] width 1025 height 486
